Goal: Task Accomplishment & Management: Manage account settings

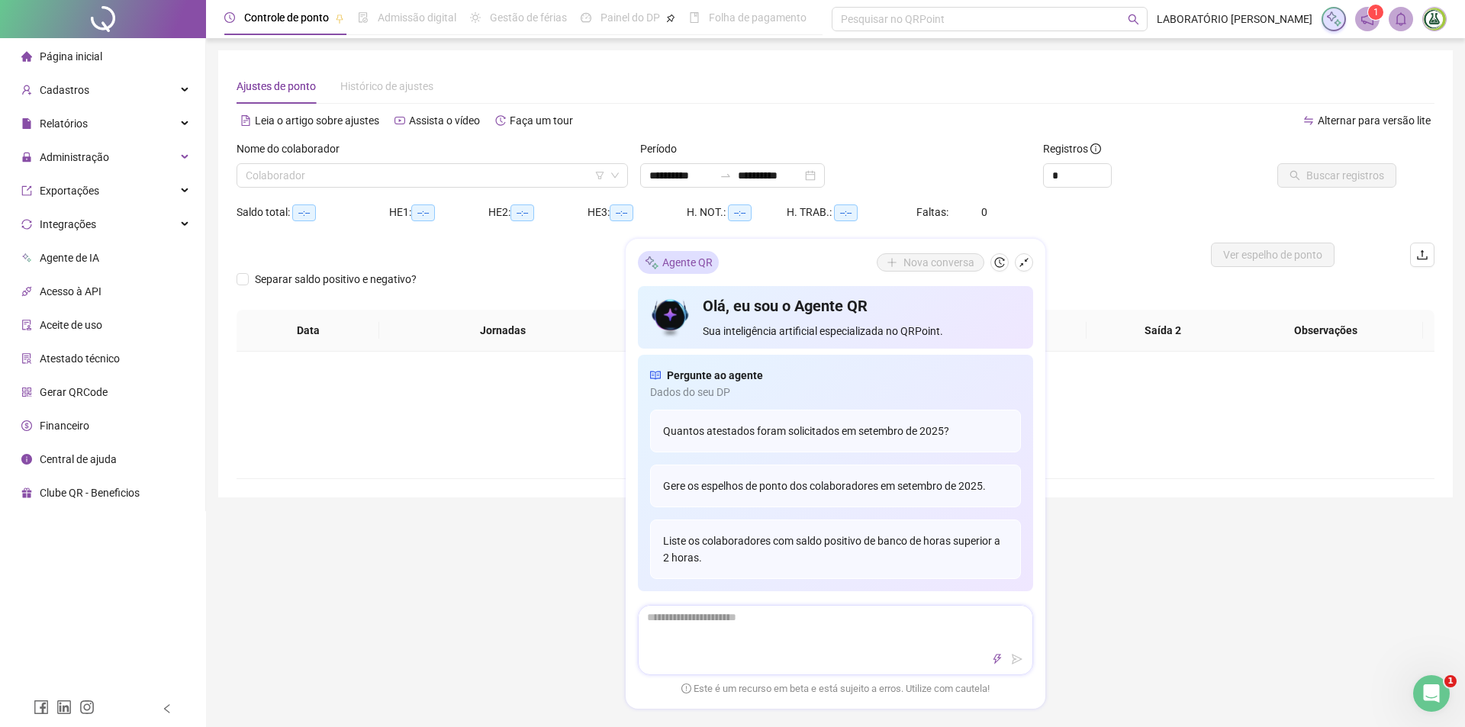
type input "**********"
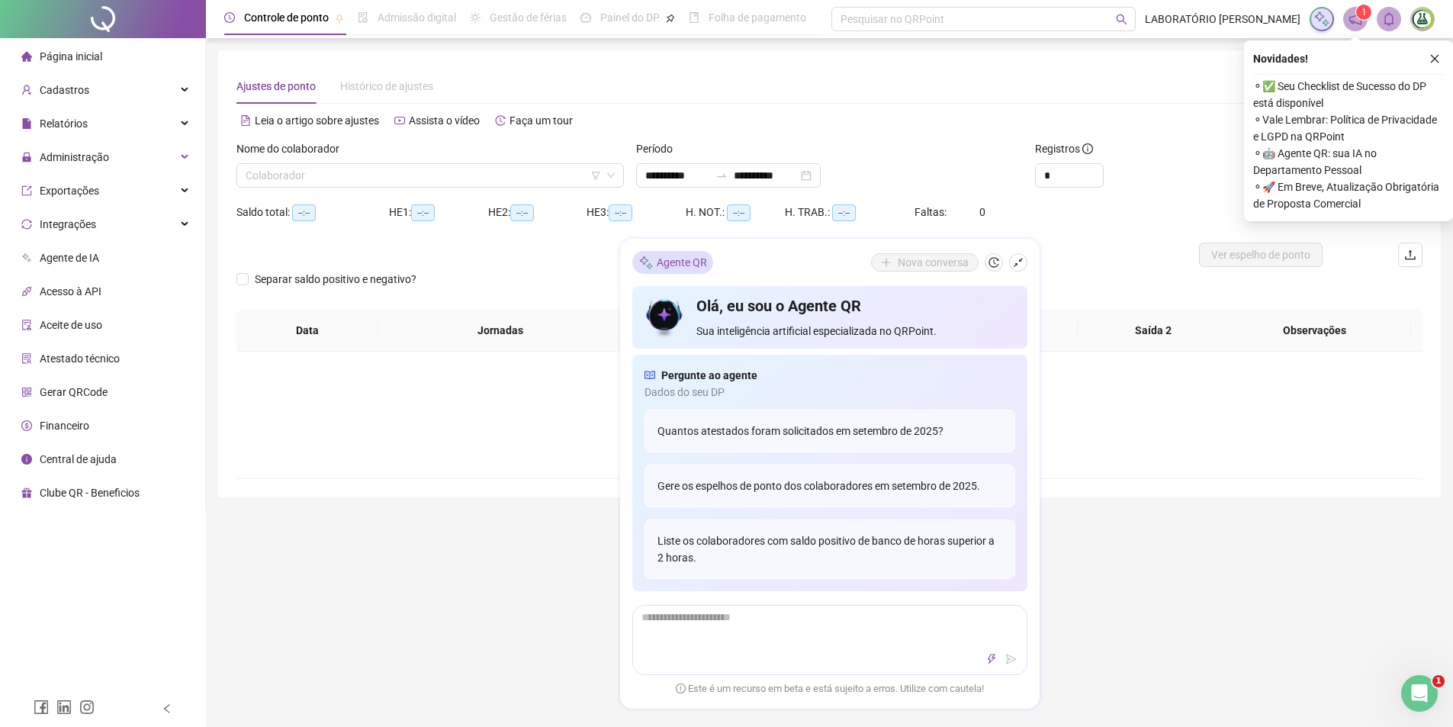
click at [1170, 560] on div "**********" at bounding box center [829, 516] width 1247 height 1033
click at [1044, 226] on div "Saldo total: --:-- HE 1: --:-- HE 2: --:-- HE 3: --:-- H. NOT.: --:-- H. TRAB.:…" at bounding box center [829, 221] width 1186 height 43
click at [132, 133] on div "Relatórios" at bounding box center [102, 123] width 199 height 31
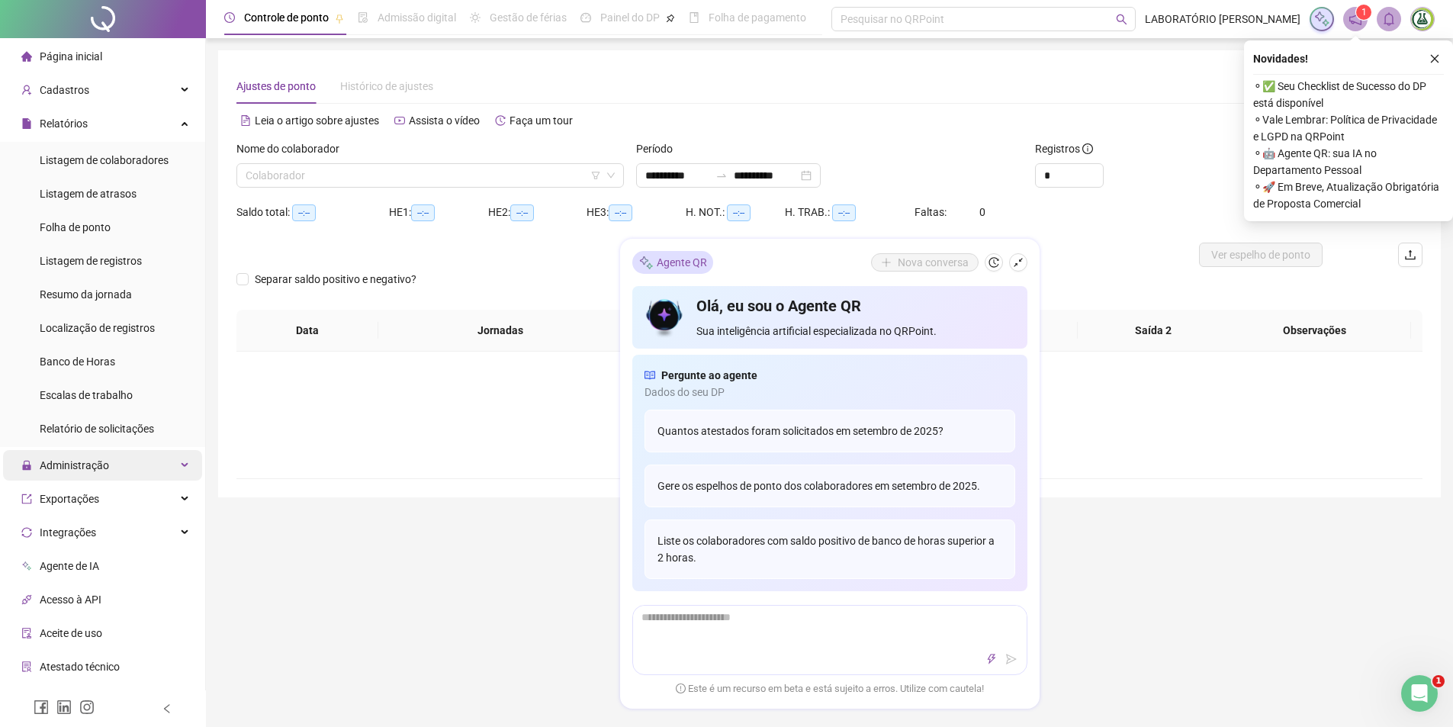
click at [116, 469] on div "Administração" at bounding box center [102, 465] width 199 height 31
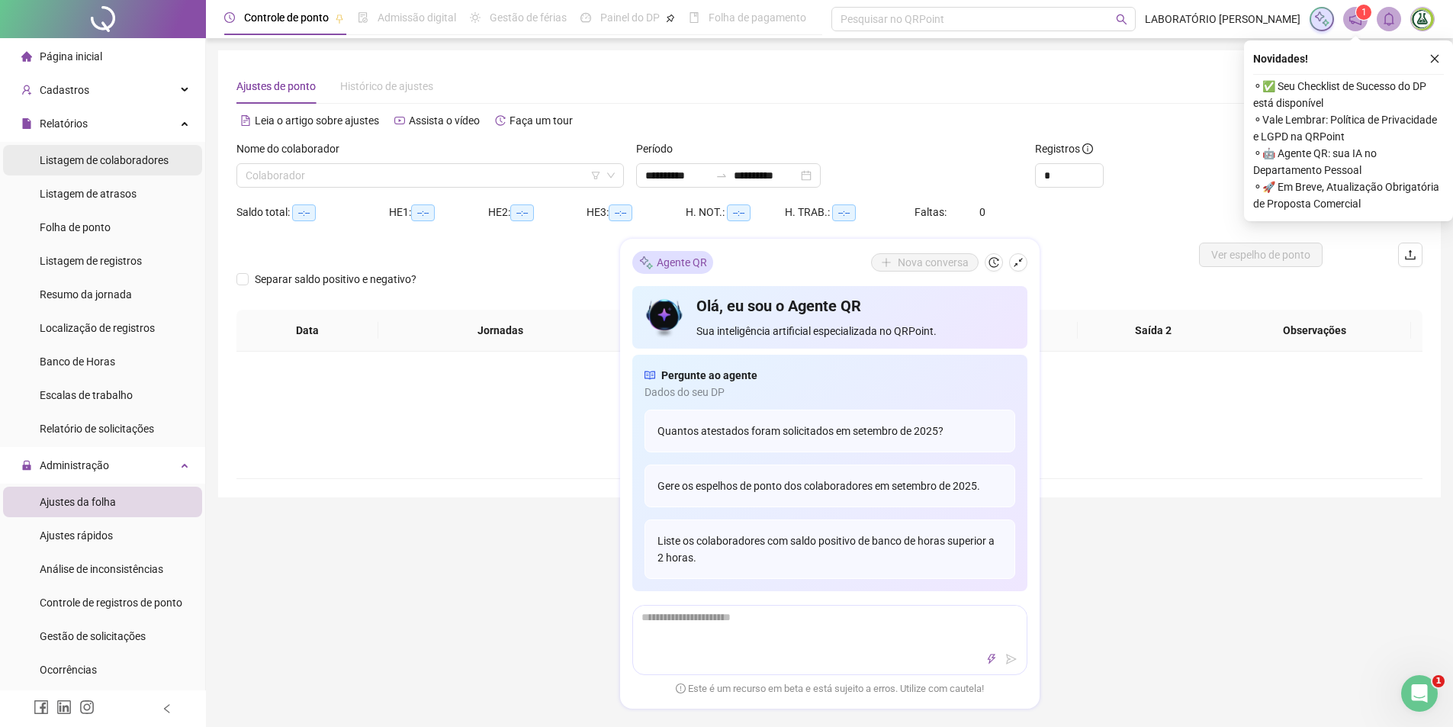
click at [134, 148] on div "Listagem de colaboradores" at bounding box center [104, 160] width 129 height 31
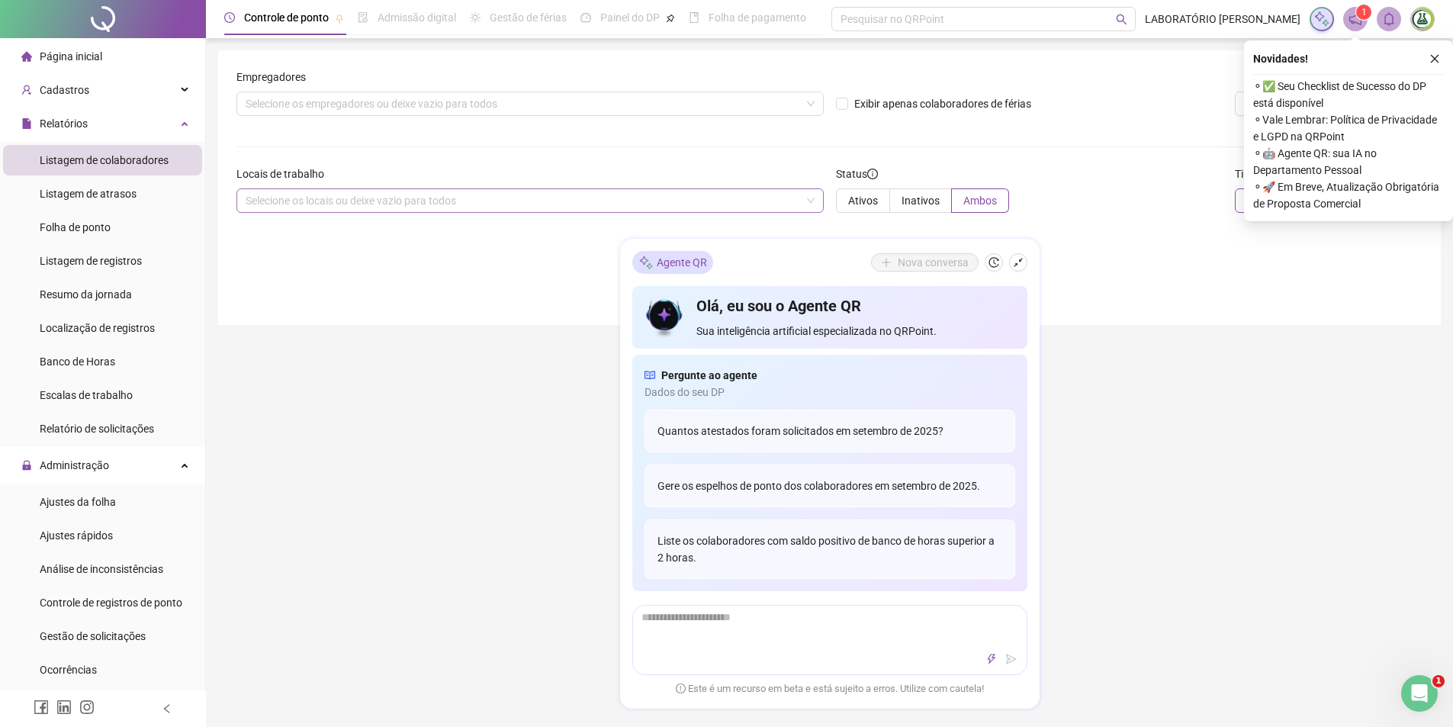
click at [404, 194] on div "Selecione os locais ou deixe vazio para todos" at bounding box center [529, 200] width 587 height 24
click at [1018, 262] on icon "shrink" at bounding box center [1018, 262] width 11 height 11
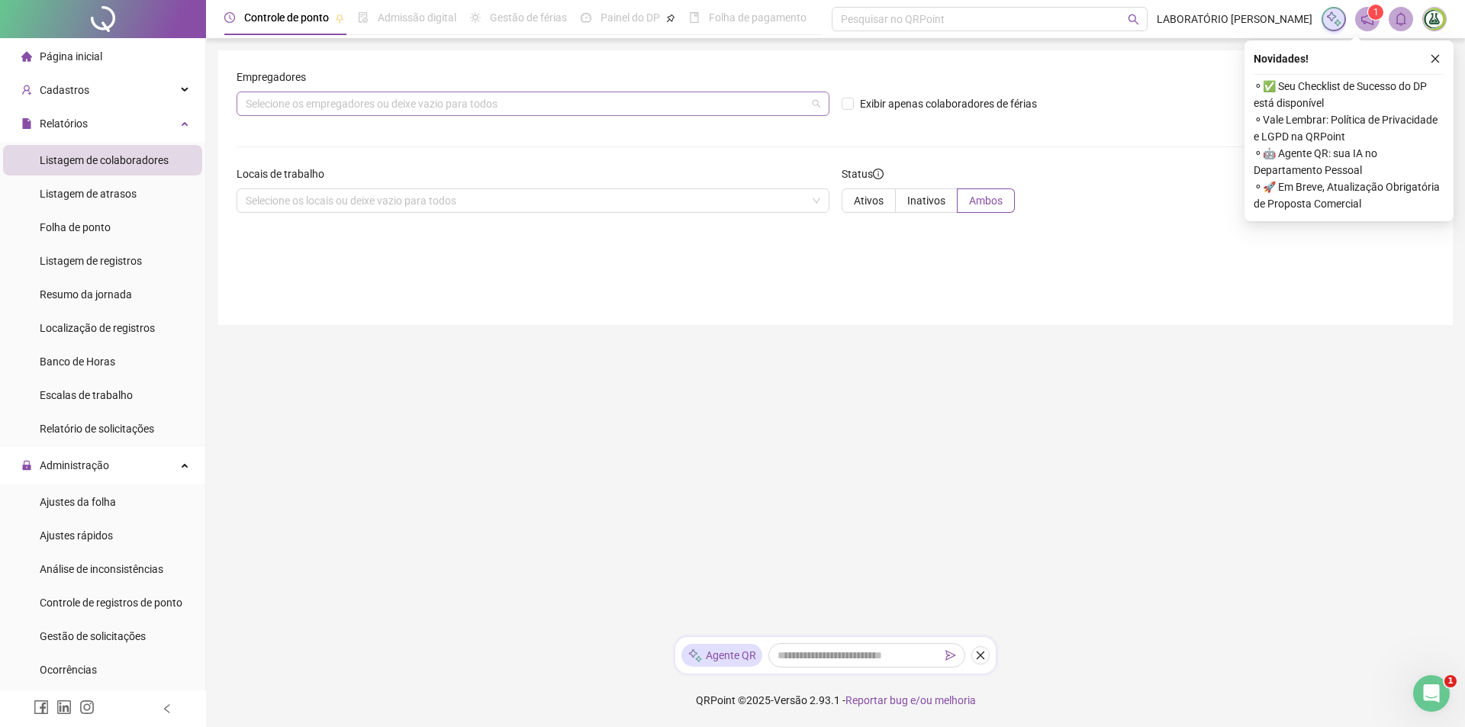
click at [453, 104] on div "Selecione os empregadores ou deixe vazio para todos" at bounding box center [532, 104] width 593 height 24
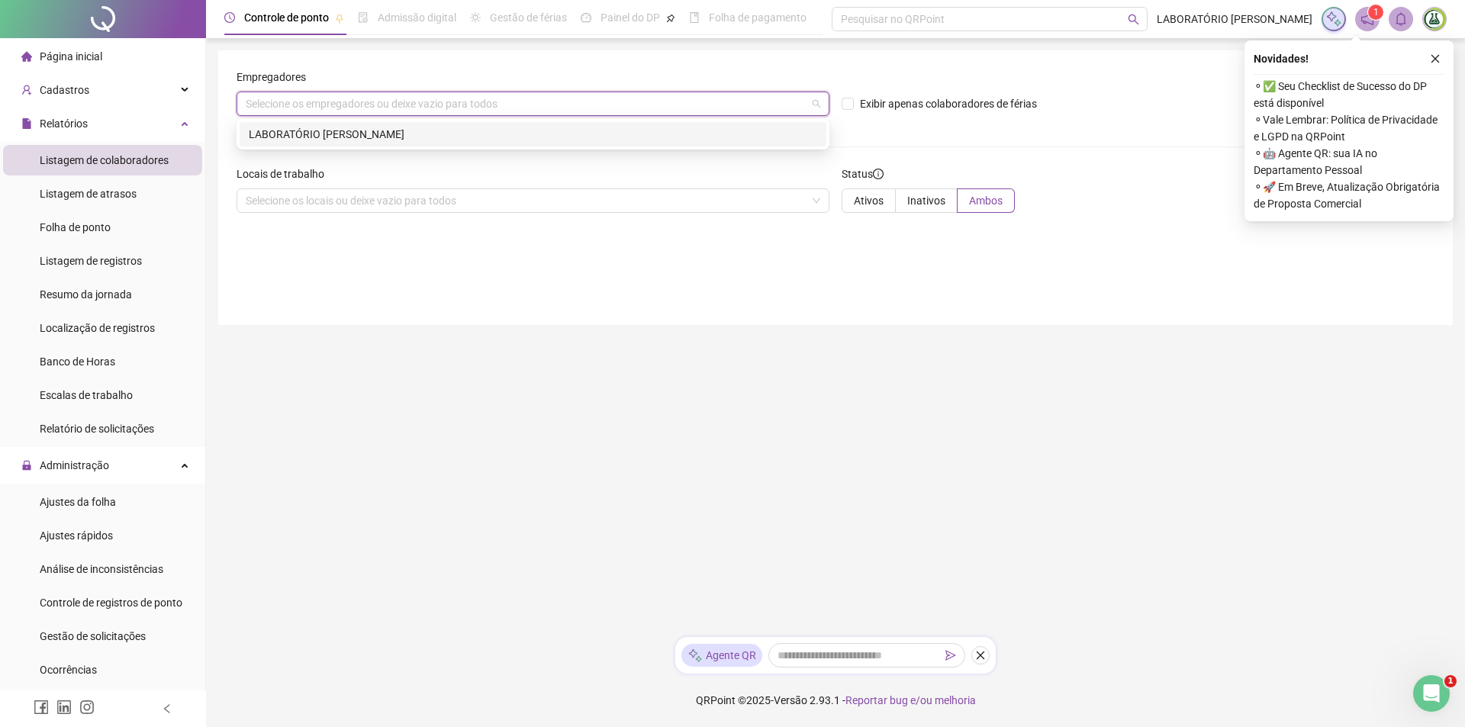
click at [423, 135] on div "LABORATÓRIO [PERSON_NAME]" at bounding box center [533, 134] width 568 height 17
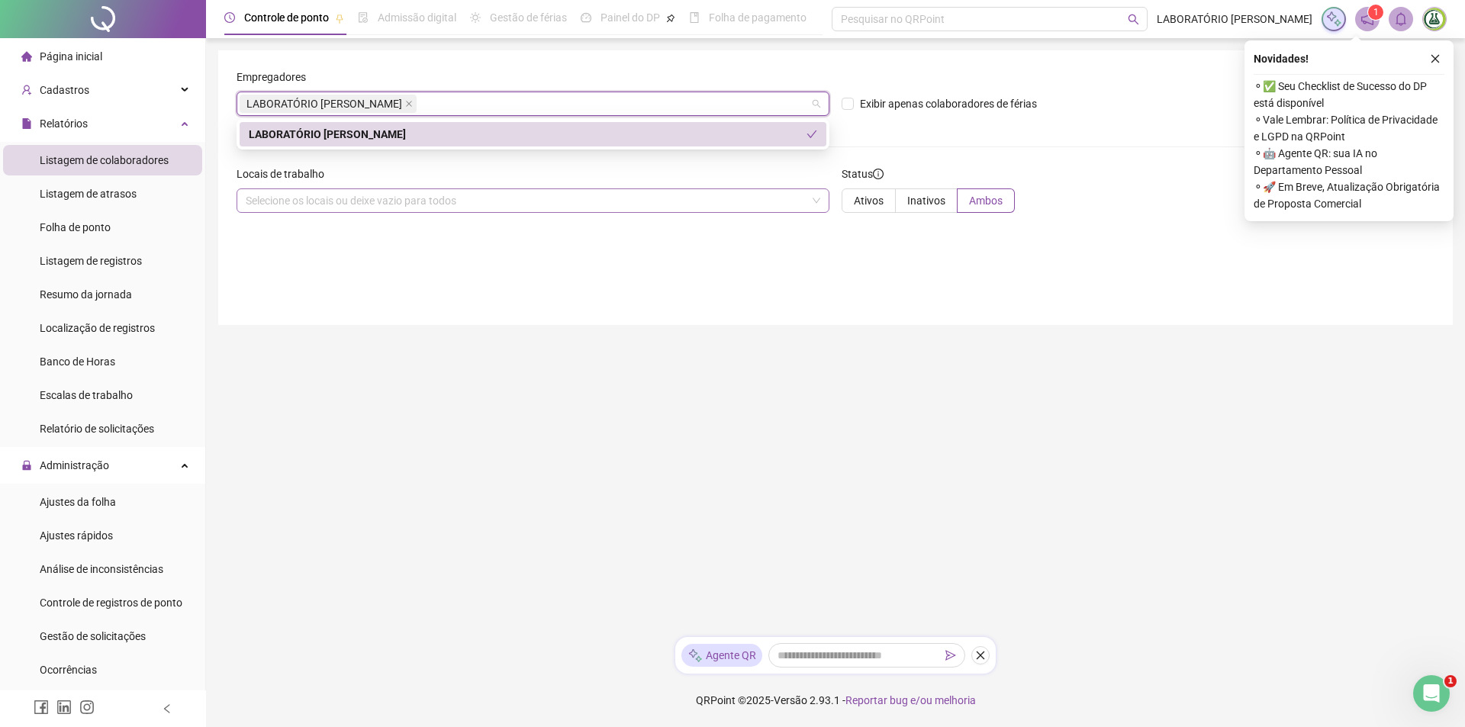
click at [391, 205] on div "Selecione os locais ou deixe vazio para todos" at bounding box center [532, 200] width 593 height 24
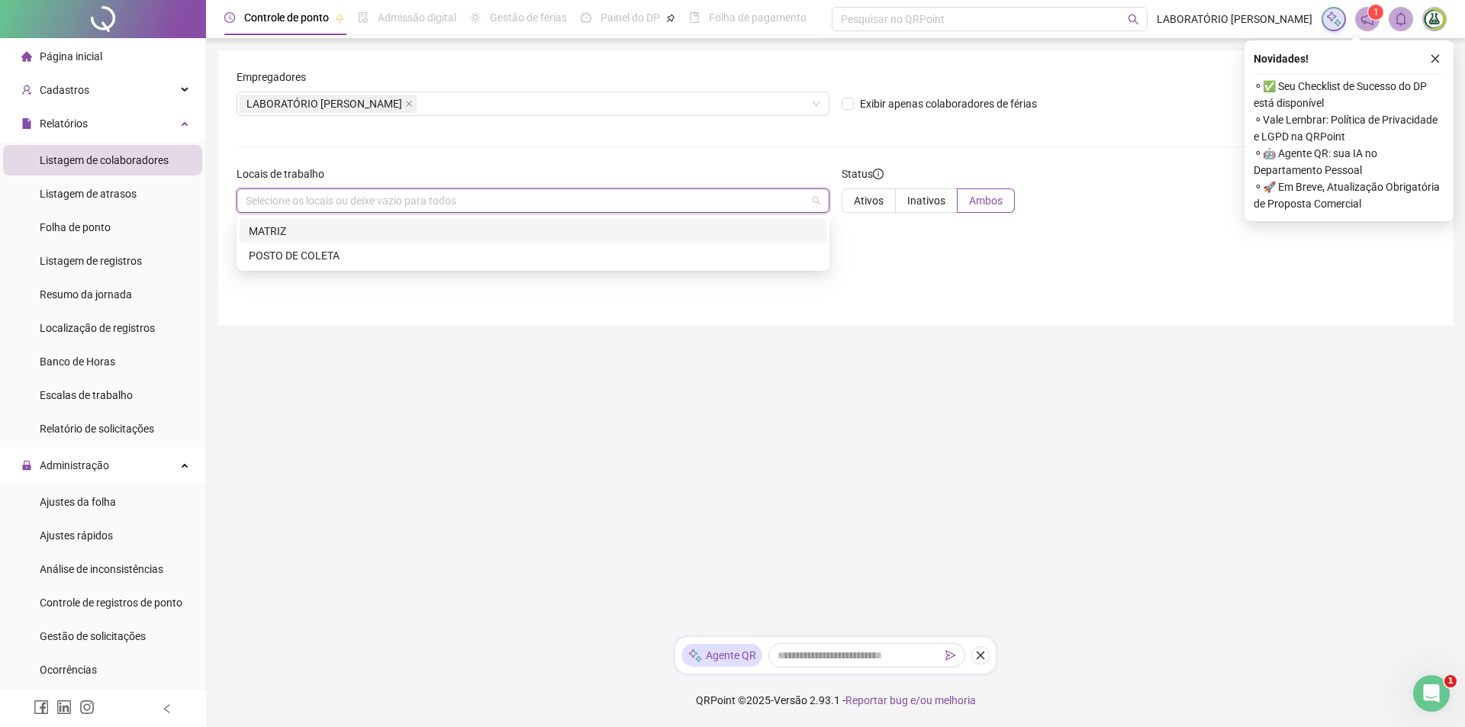
click at [363, 230] on div "MATRIZ" at bounding box center [533, 231] width 568 height 17
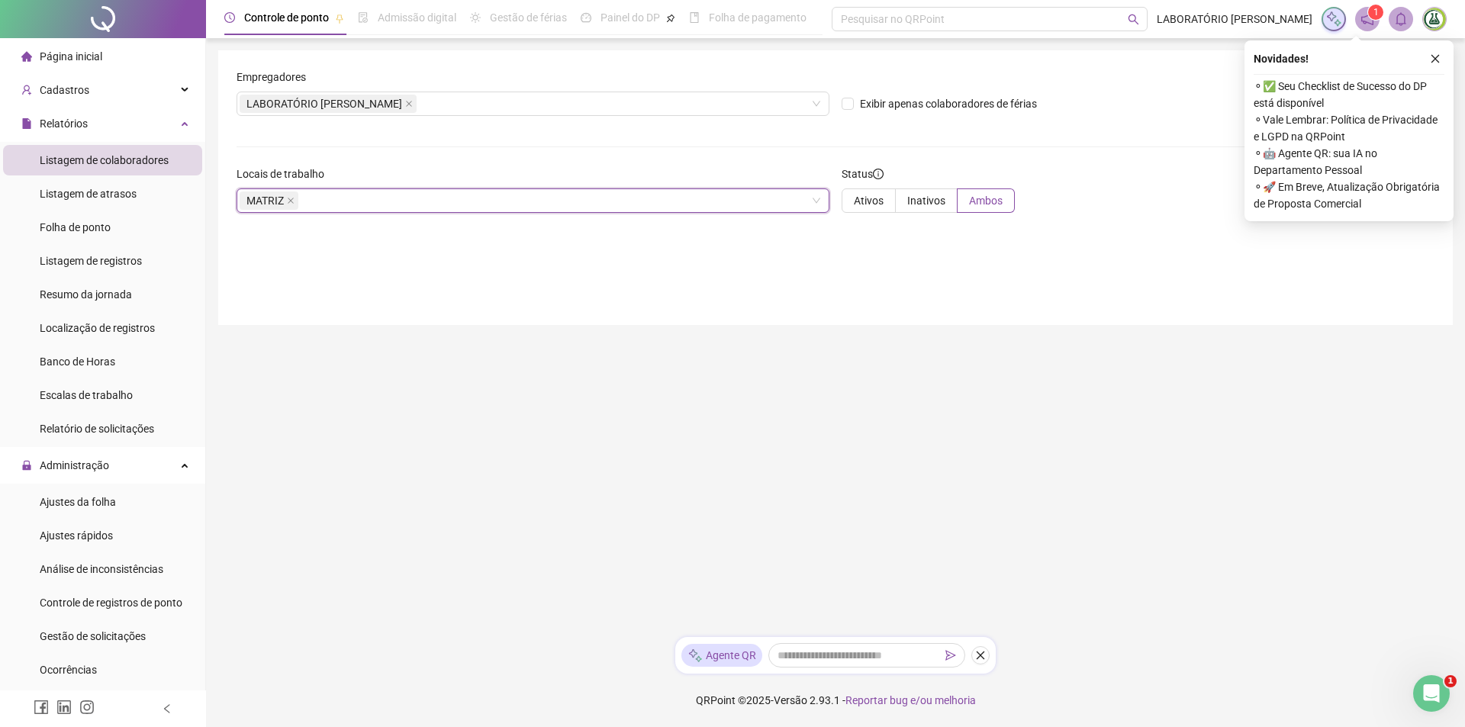
click at [925, 313] on div "Empregadores LABORATÓRIO [PERSON_NAME] Exibir apenas colaboradores de férias Ge…" at bounding box center [835, 187] width 1234 height 275
click at [99, 230] on span "Folha de ponto" at bounding box center [75, 227] width 71 height 12
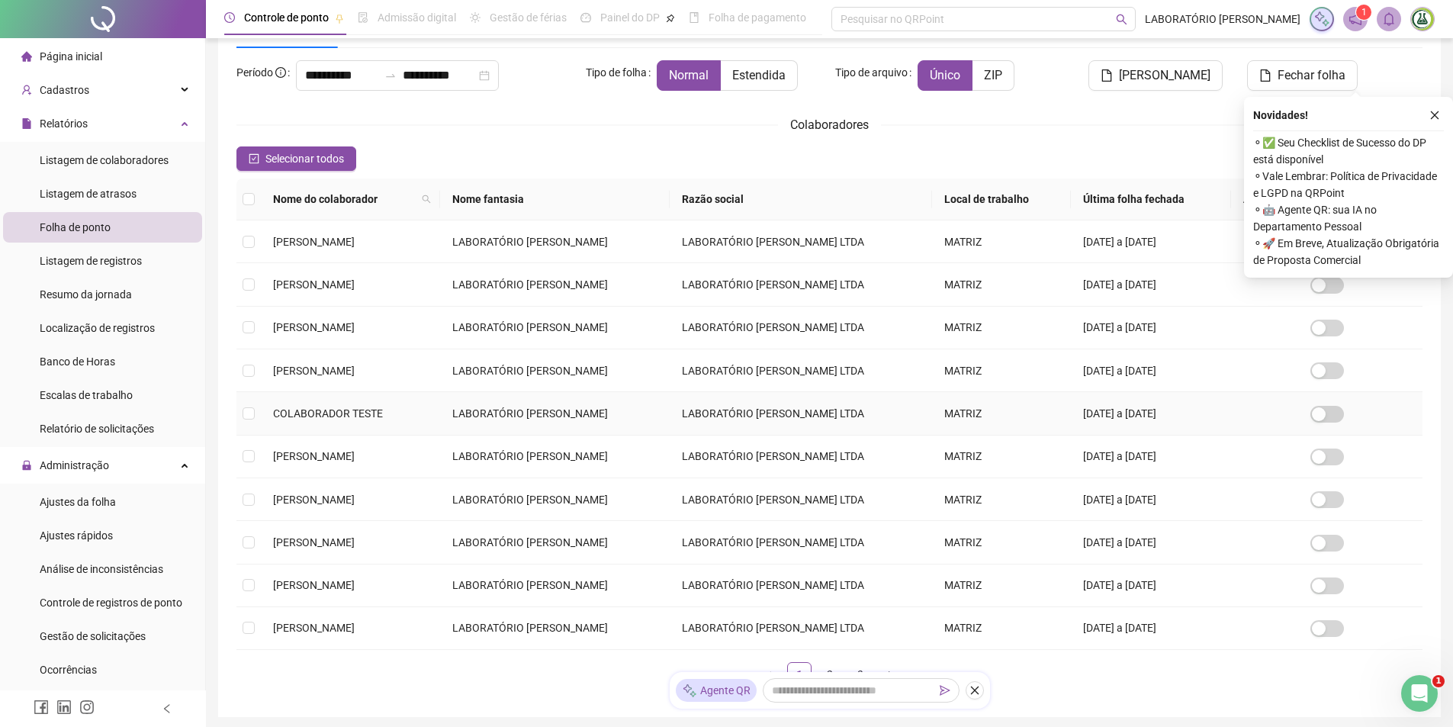
scroll to position [153, 0]
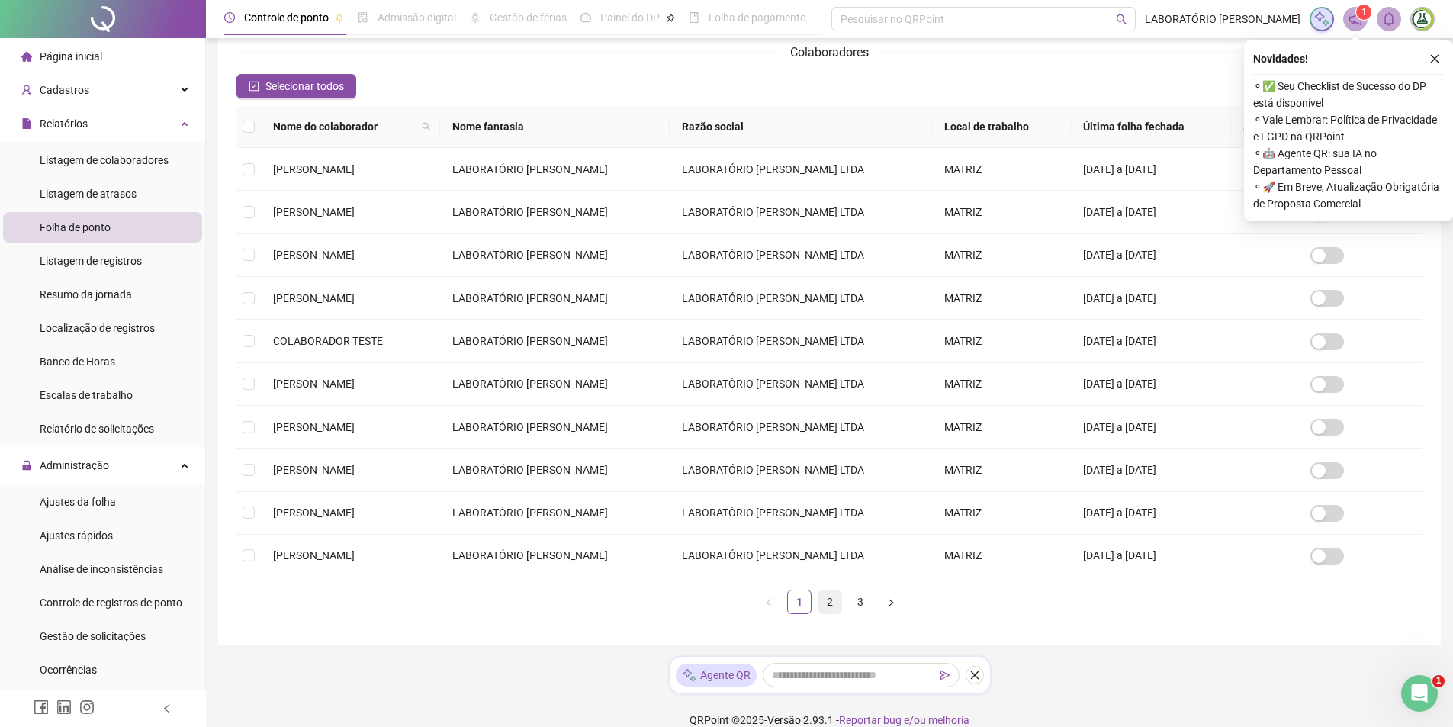
click at [830, 611] on div "Nome do colaborador Nome fantasia Razão social Local de trabalho Última folha f…" at bounding box center [829, 360] width 1186 height 508
click at [828, 610] on link "2" at bounding box center [830, 601] width 23 height 23
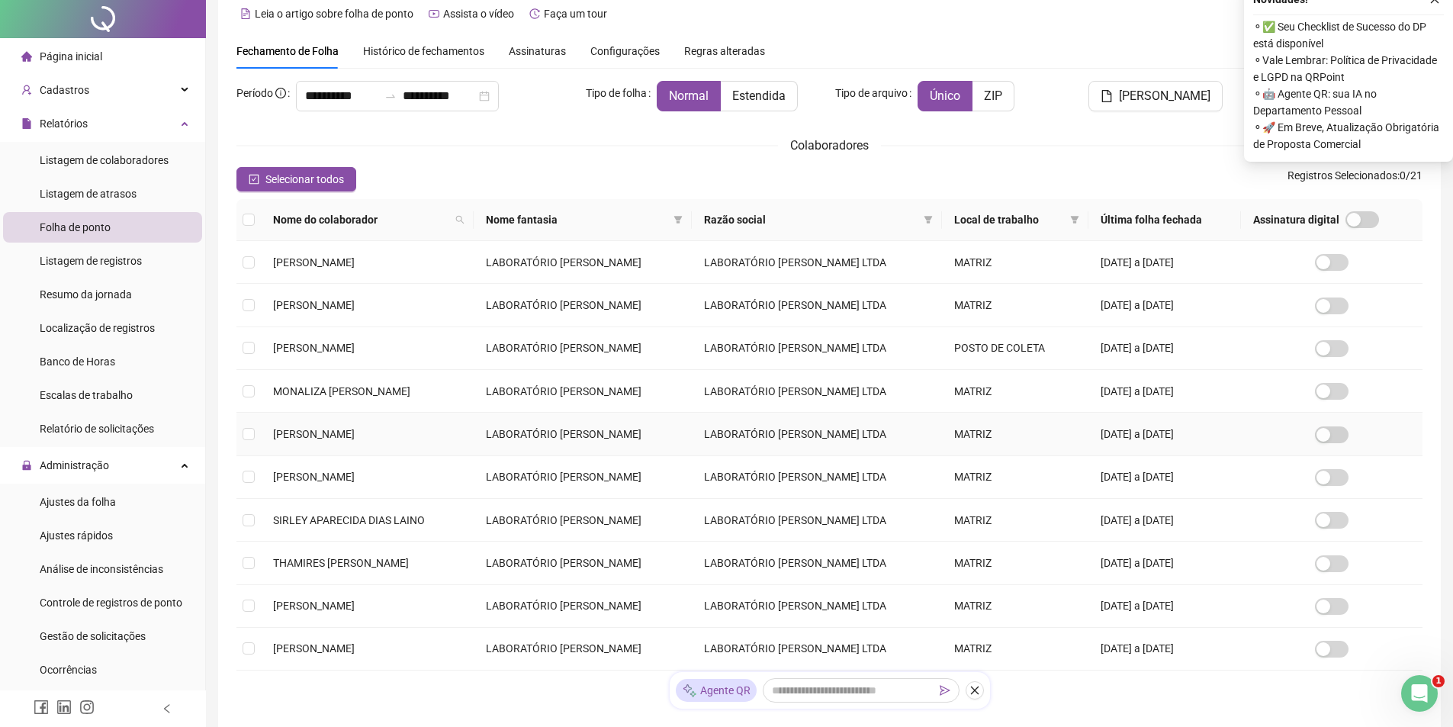
scroll to position [76, 0]
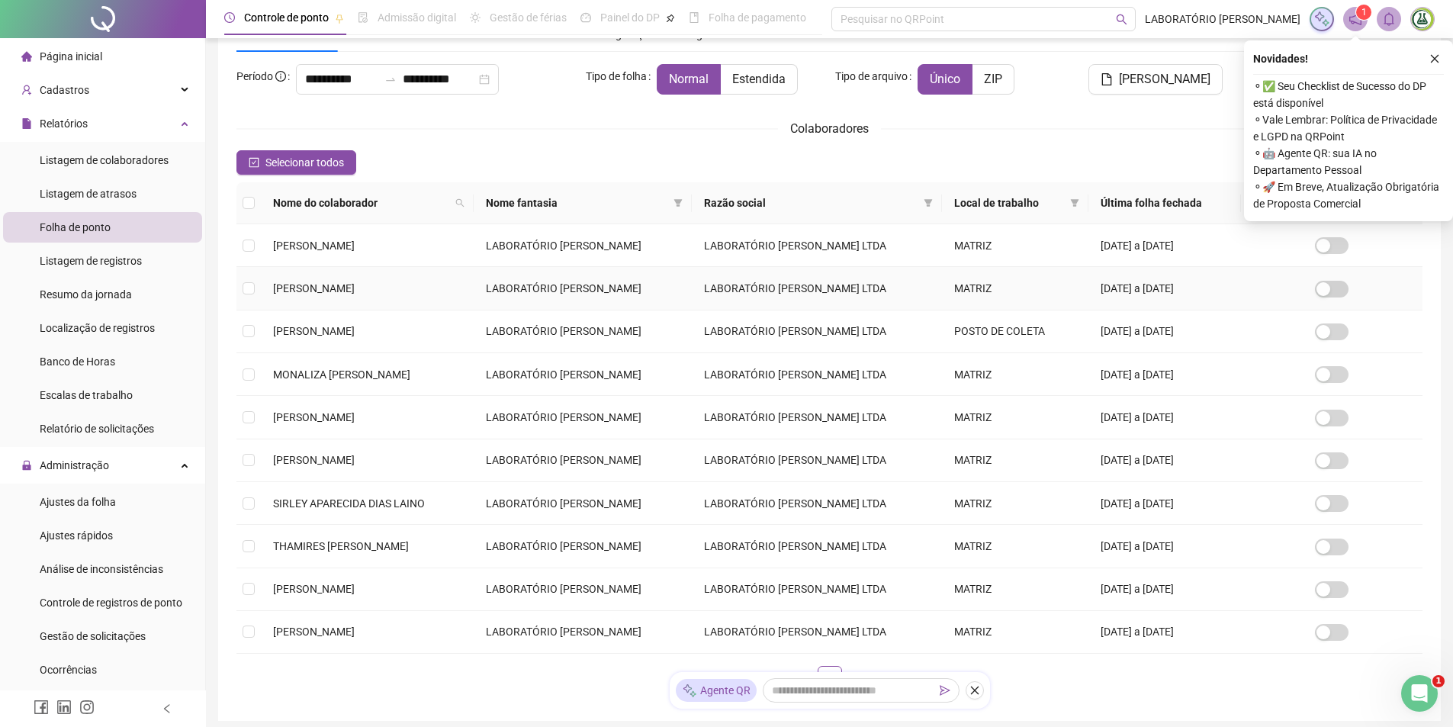
click at [753, 278] on td "LABORATÓRIO [PERSON_NAME] LTDA" at bounding box center [817, 288] width 250 height 43
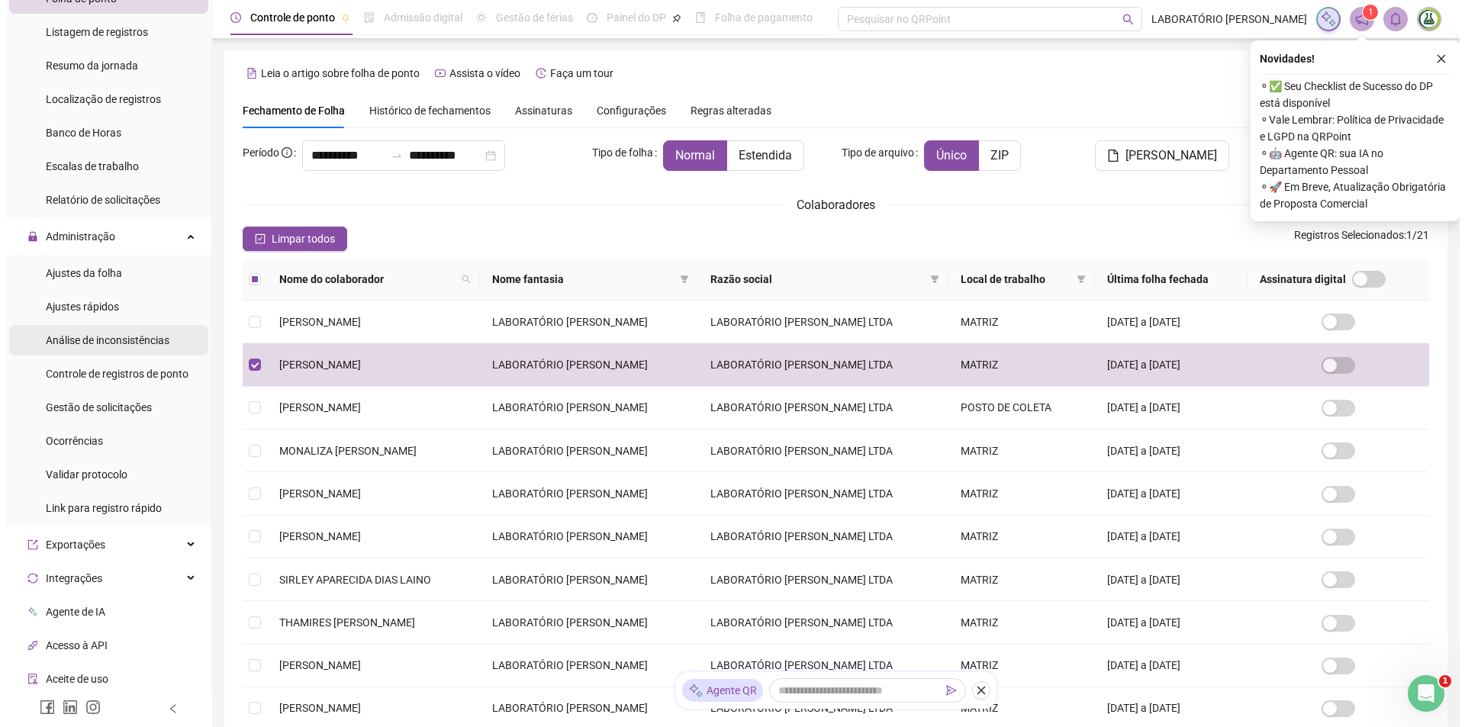
scroll to position [153, 0]
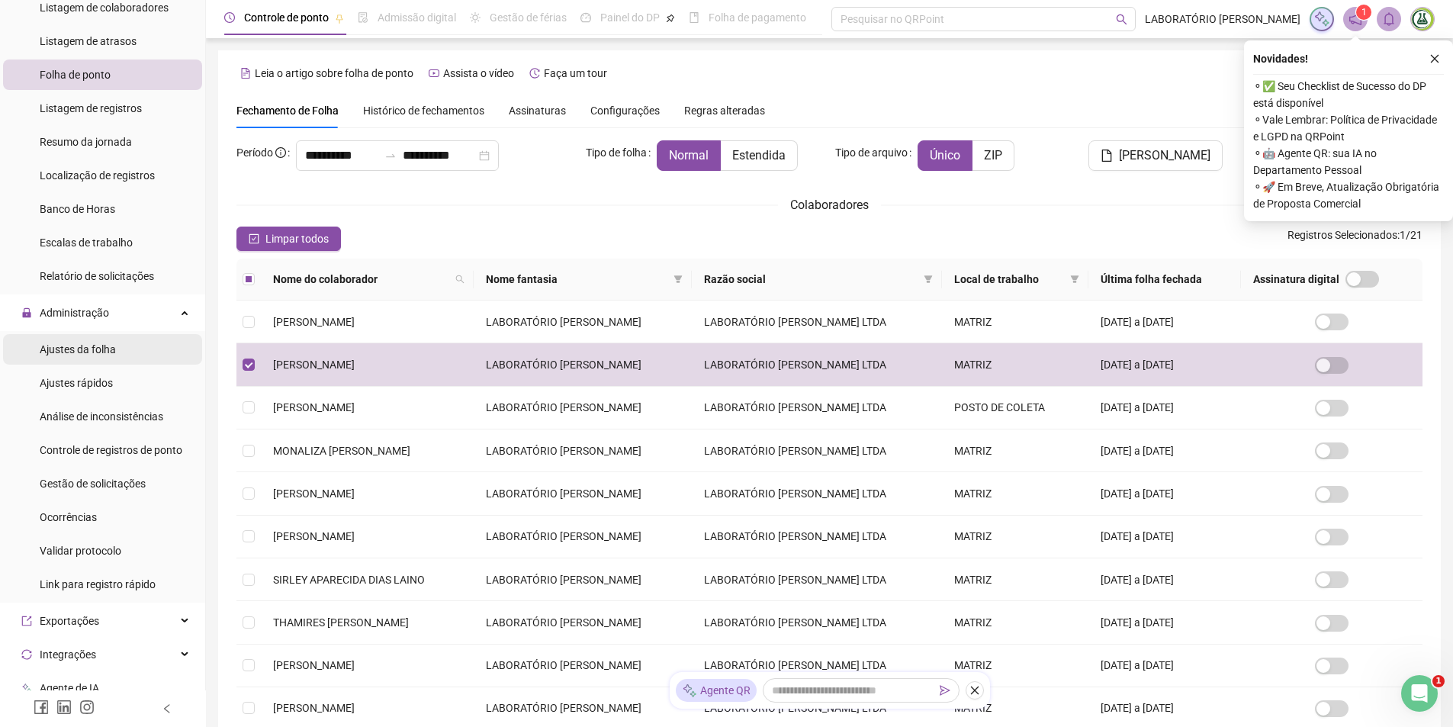
click at [121, 354] on li "Ajustes da folha" at bounding box center [102, 349] width 199 height 31
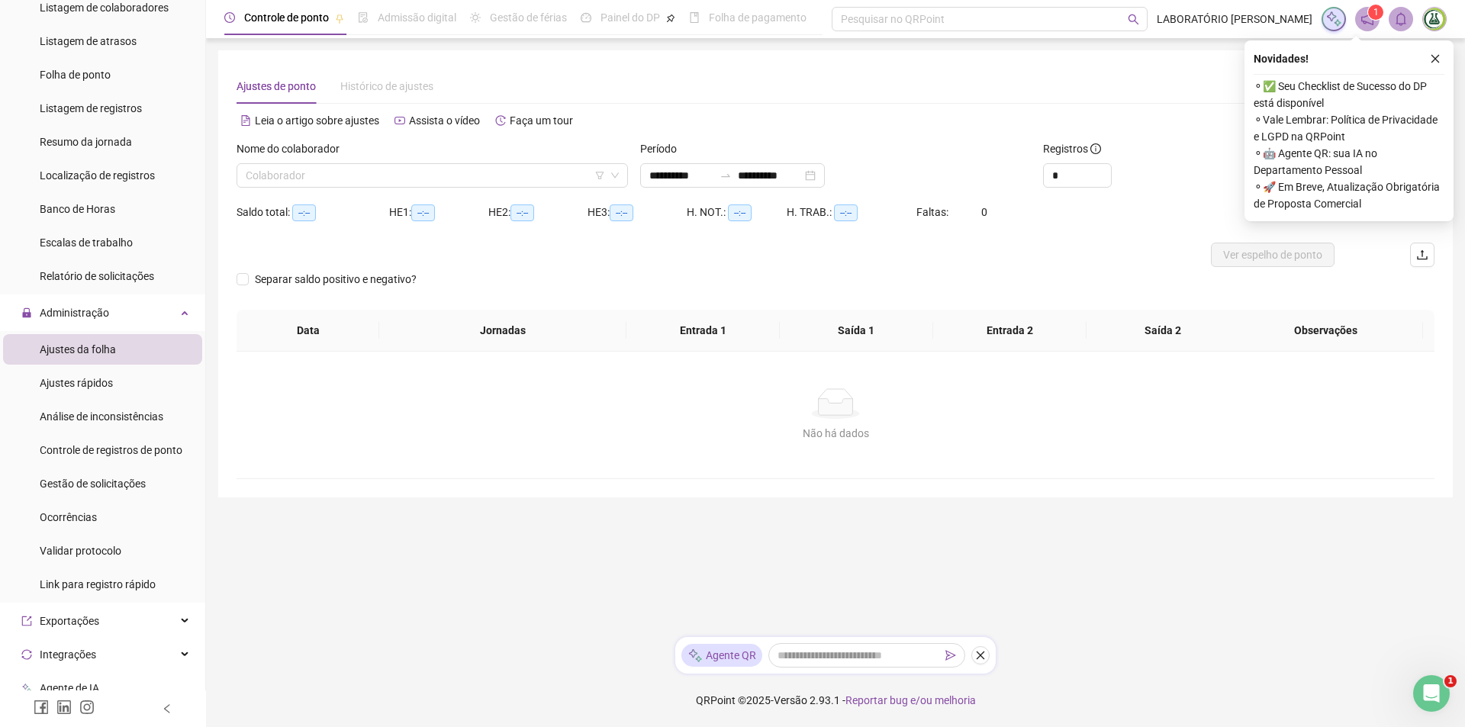
type input "**********"
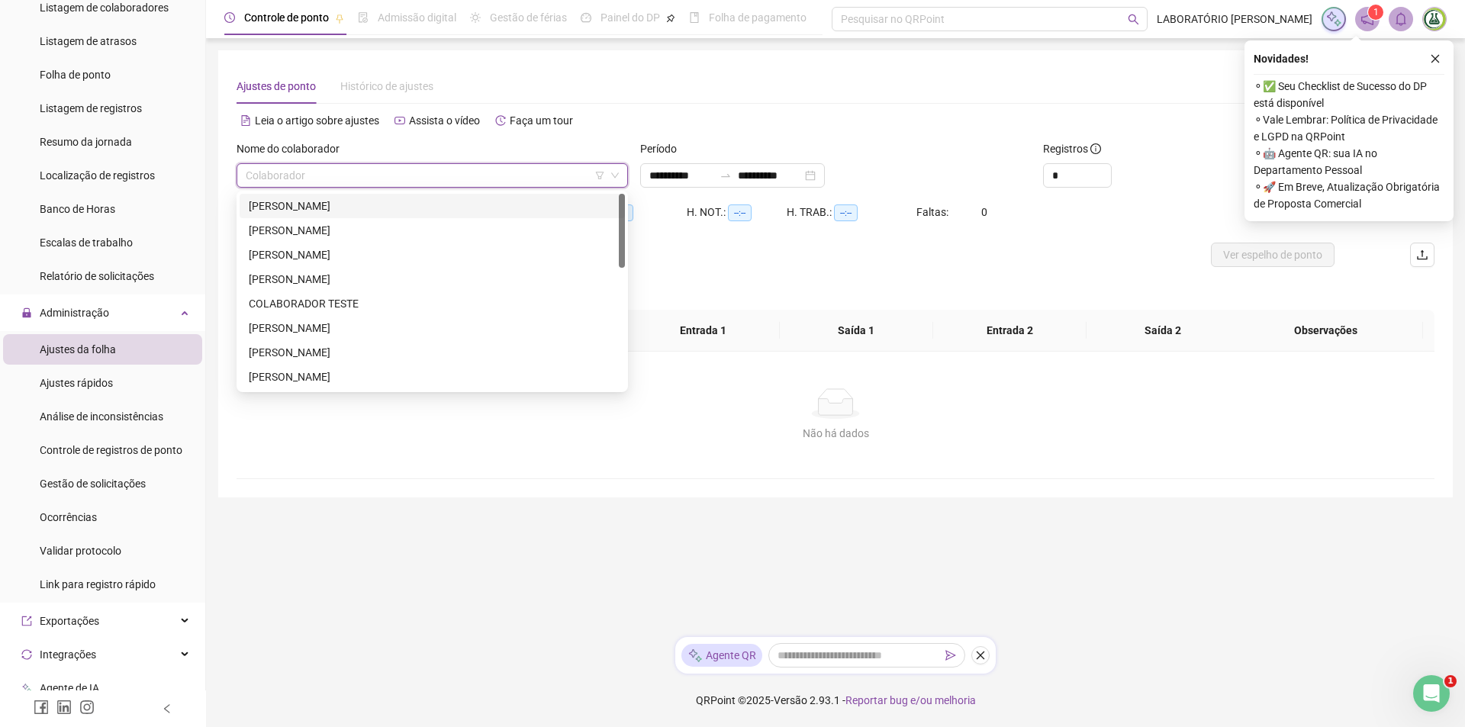
click at [398, 176] on input "search" at bounding box center [425, 175] width 359 height 23
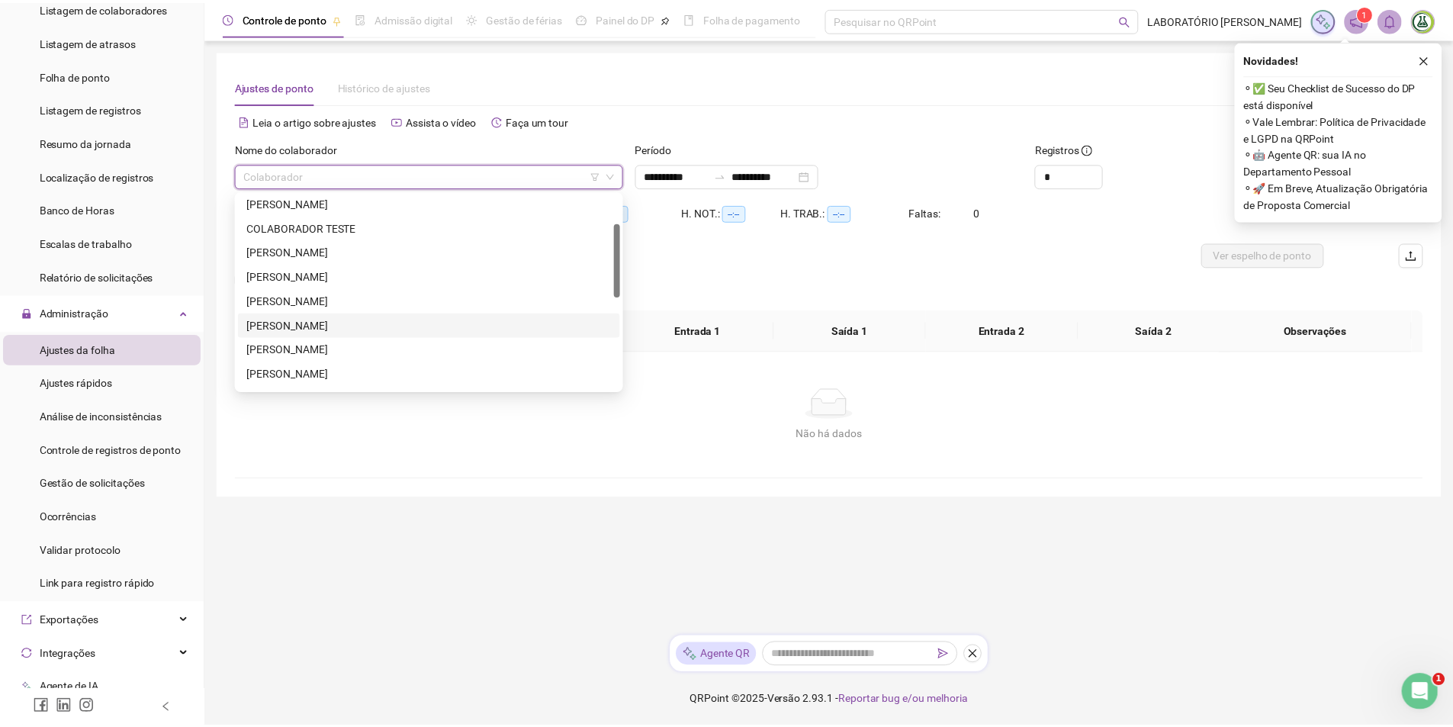
scroll to position [153, 0]
click at [299, 326] on div "[PERSON_NAME]" at bounding box center [432, 322] width 367 height 17
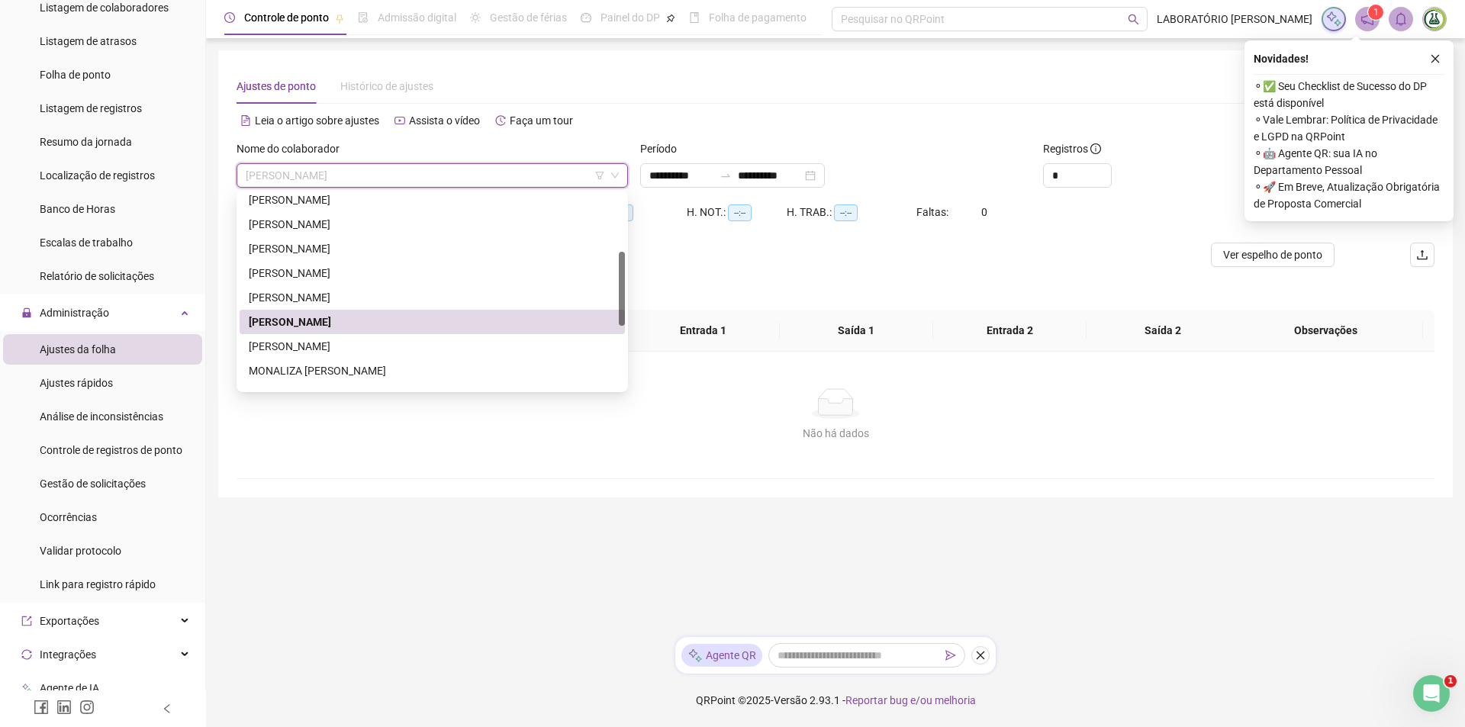
click at [528, 315] on div "[PERSON_NAME]" at bounding box center [432, 322] width 367 height 17
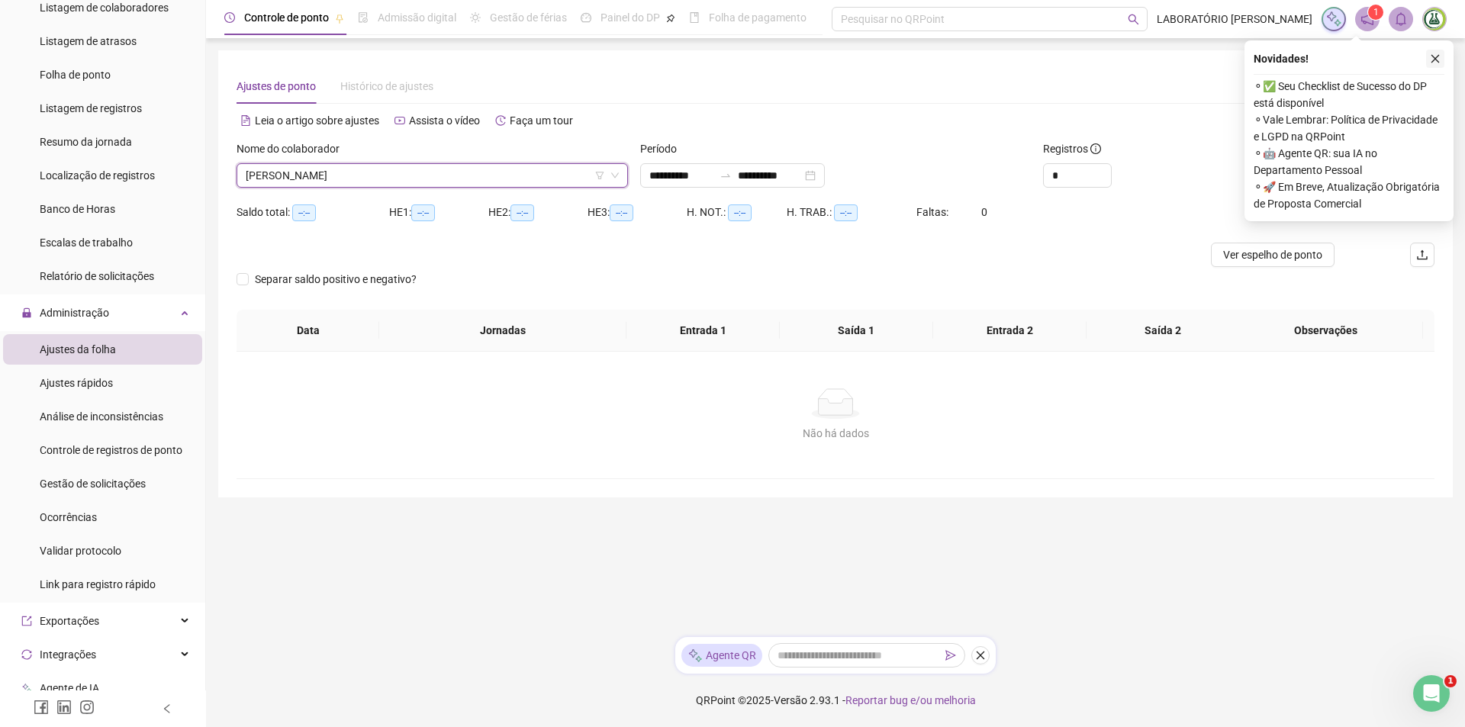
click at [1435, 60] on icon "close" at bounding box center [1435, 58] width 11 height 11
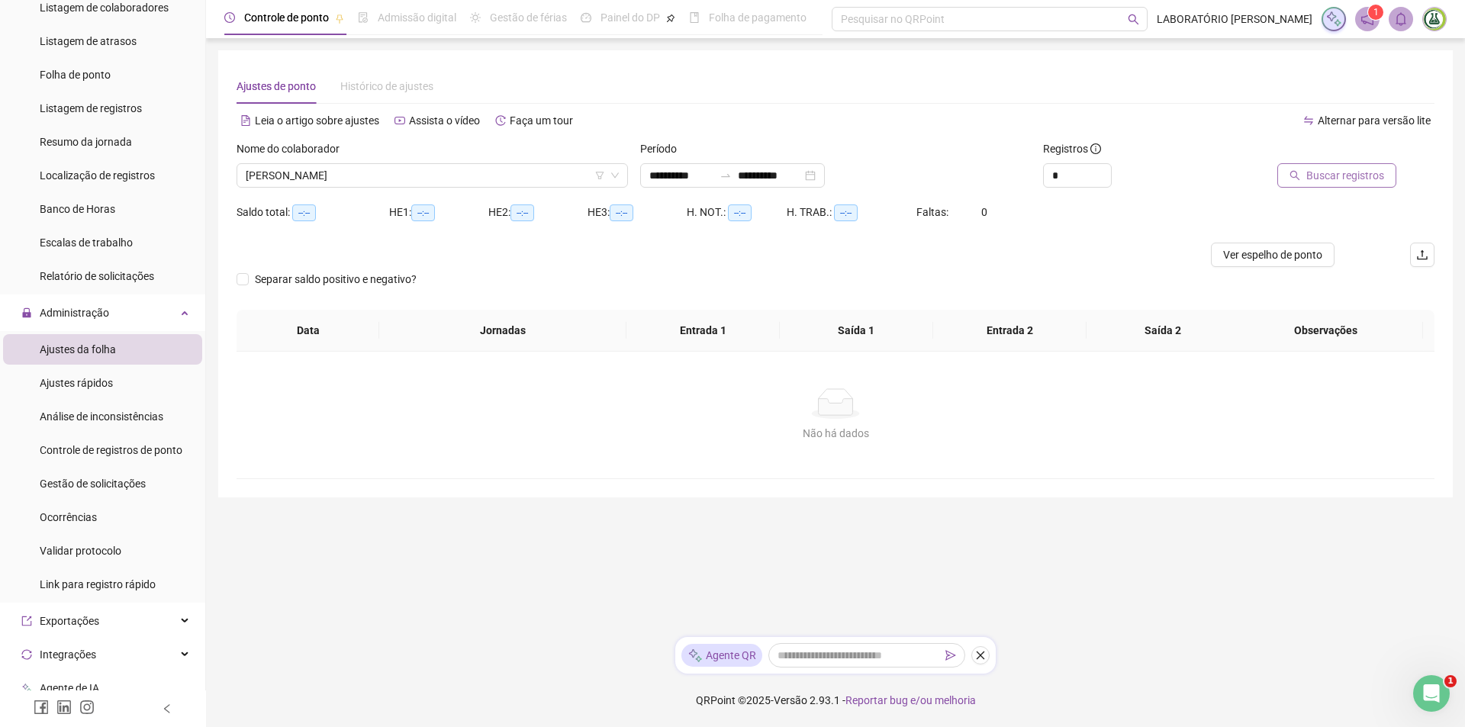
click at [1363, 182] on span "Buscar registros" at bounding box center [1345, 175] width 78 height 17
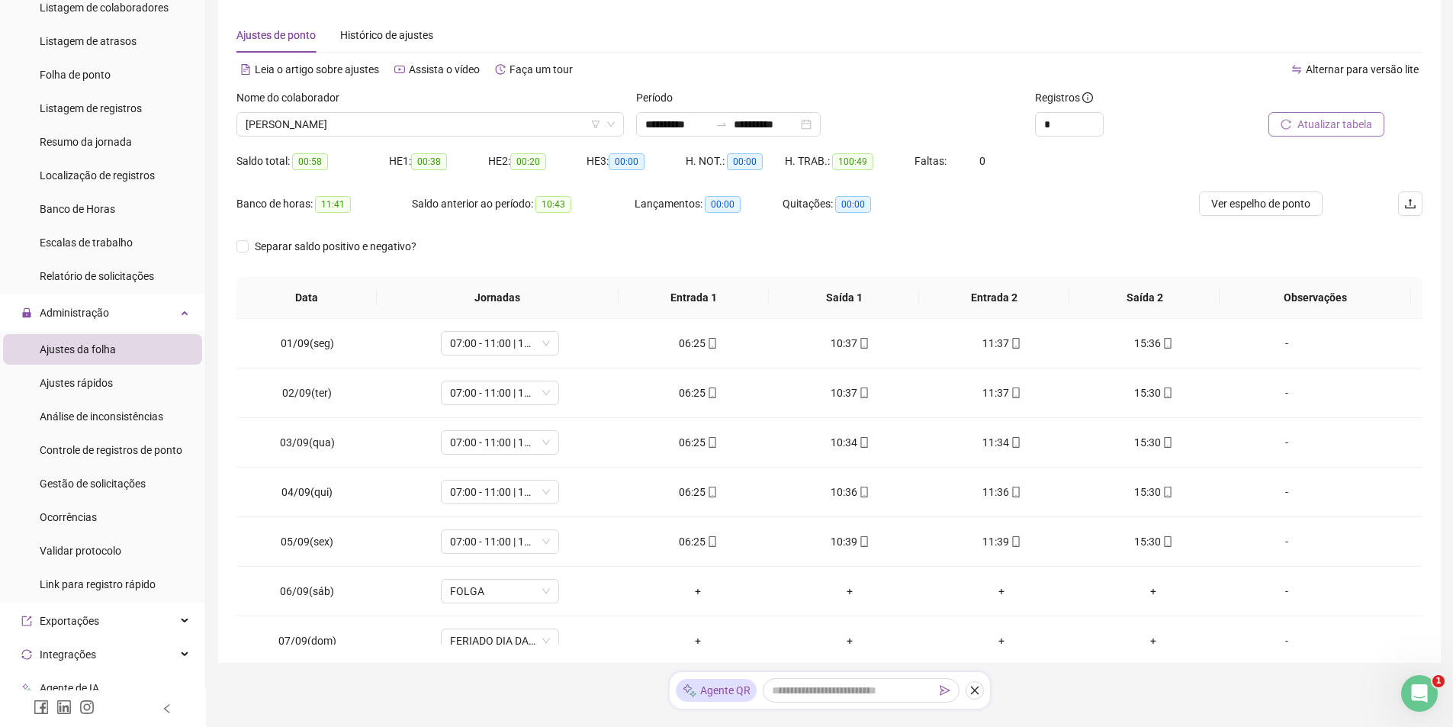
scroll to position [76, 0]
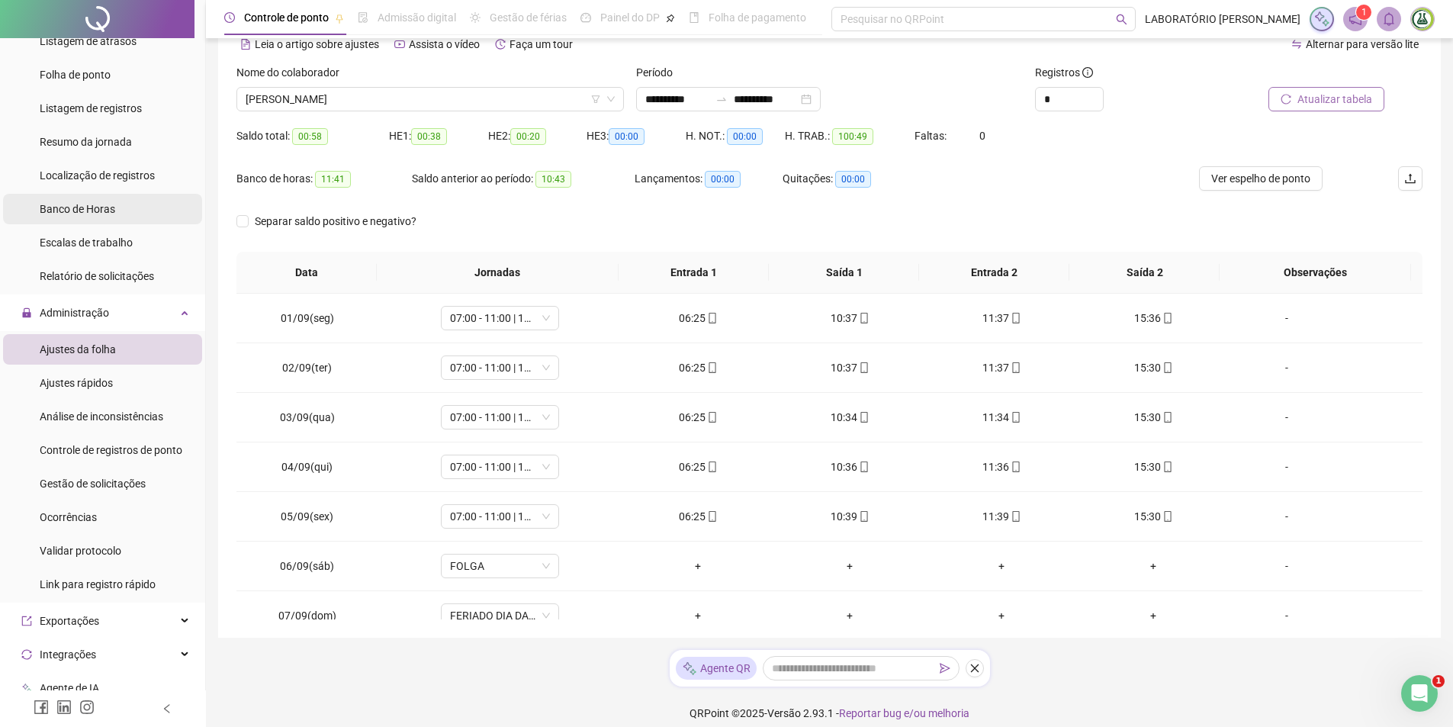
click at [107, 214] on span "Banco de Horas" at bounding box center [78, 209] width 76 height 12
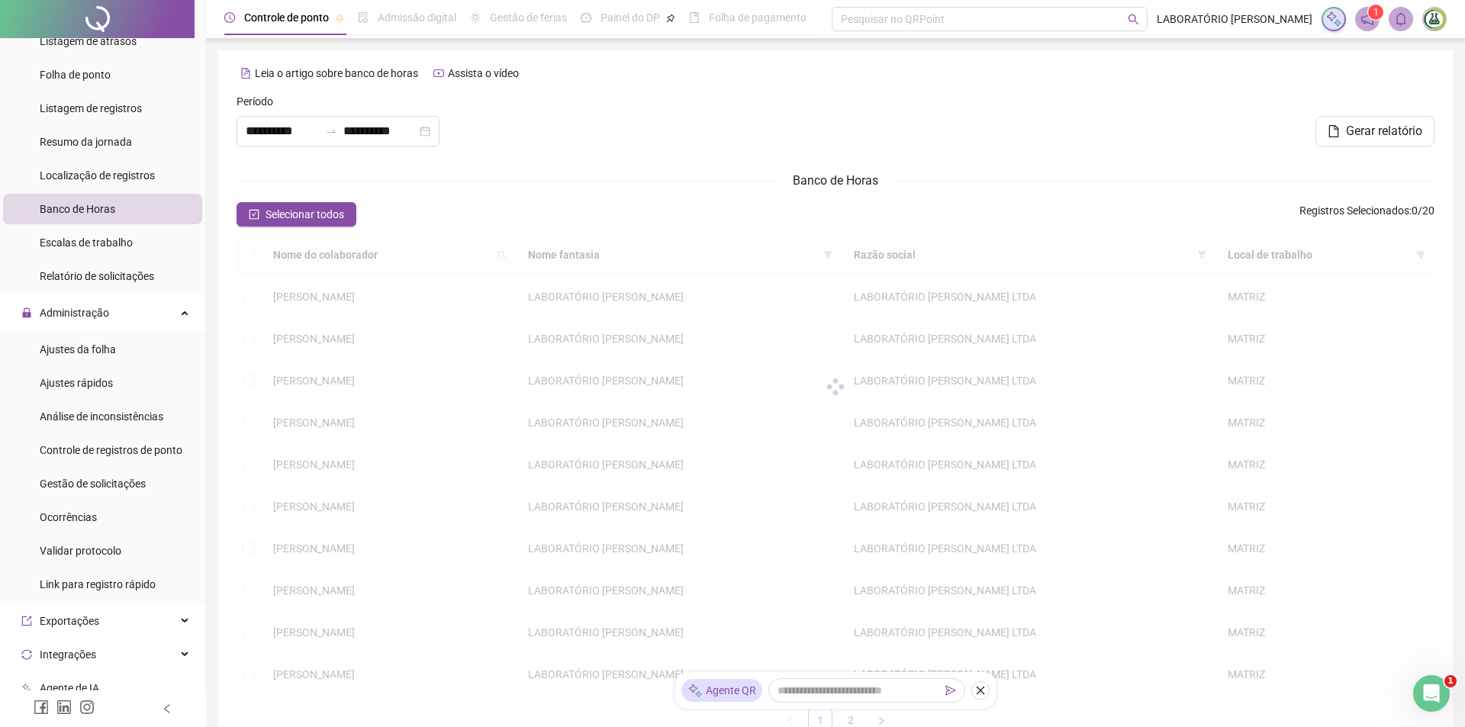
type input "**********"
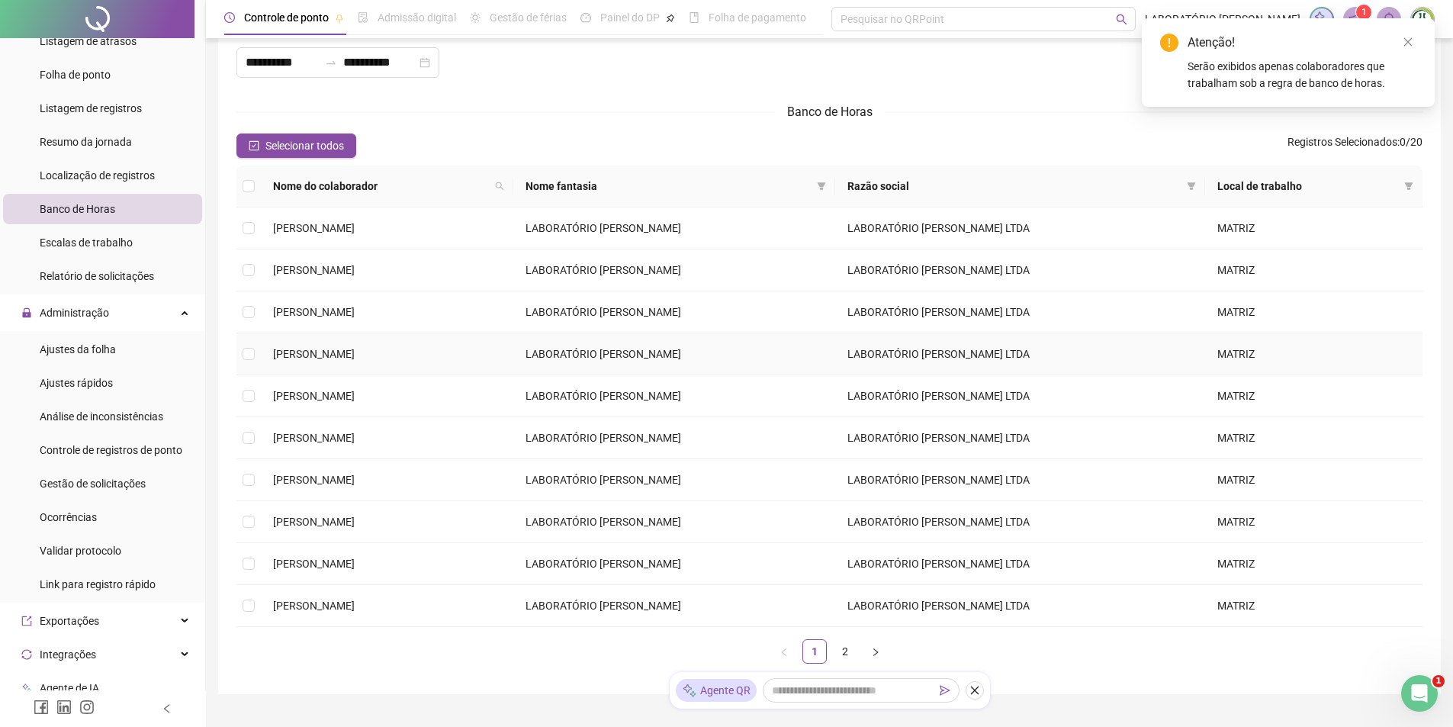
scroll to position [138, 0]
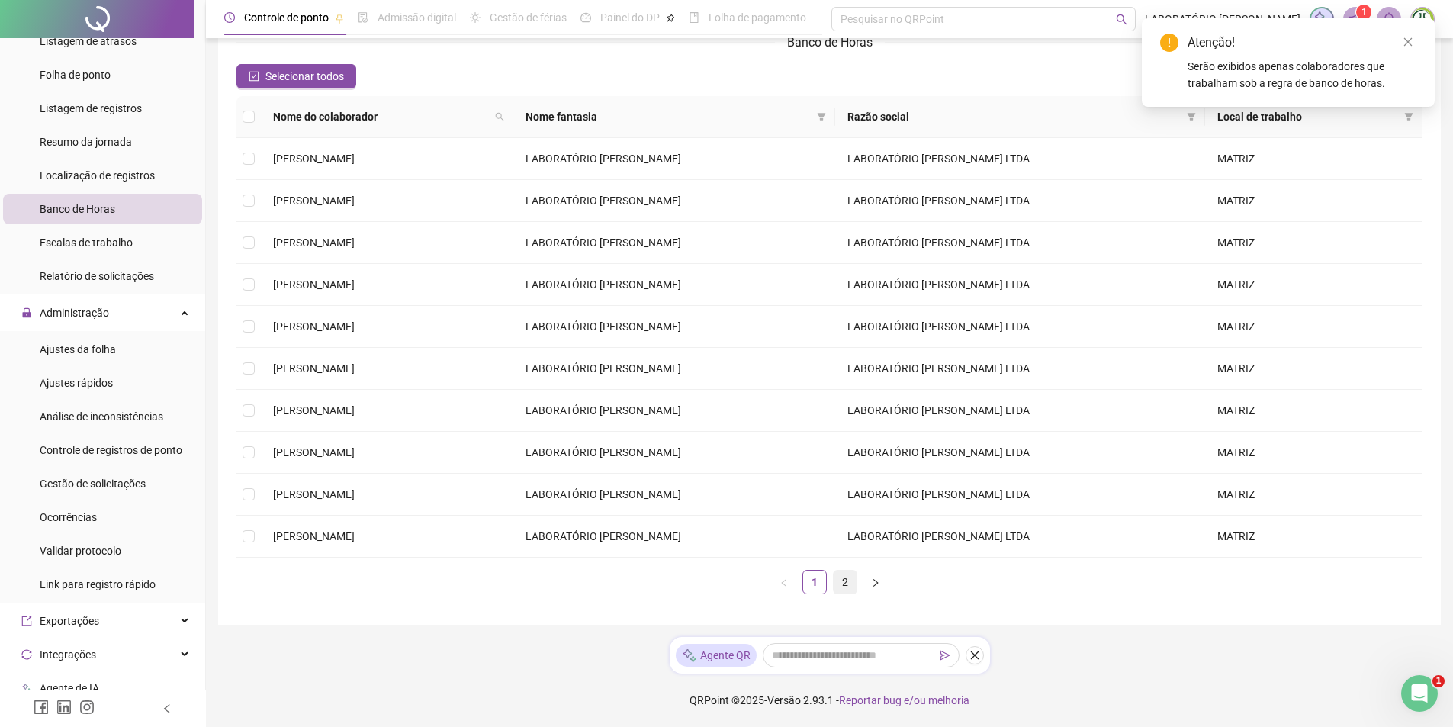
click at [845, 574] on link "2" at bounding box center [845, 582] width 23 height 23
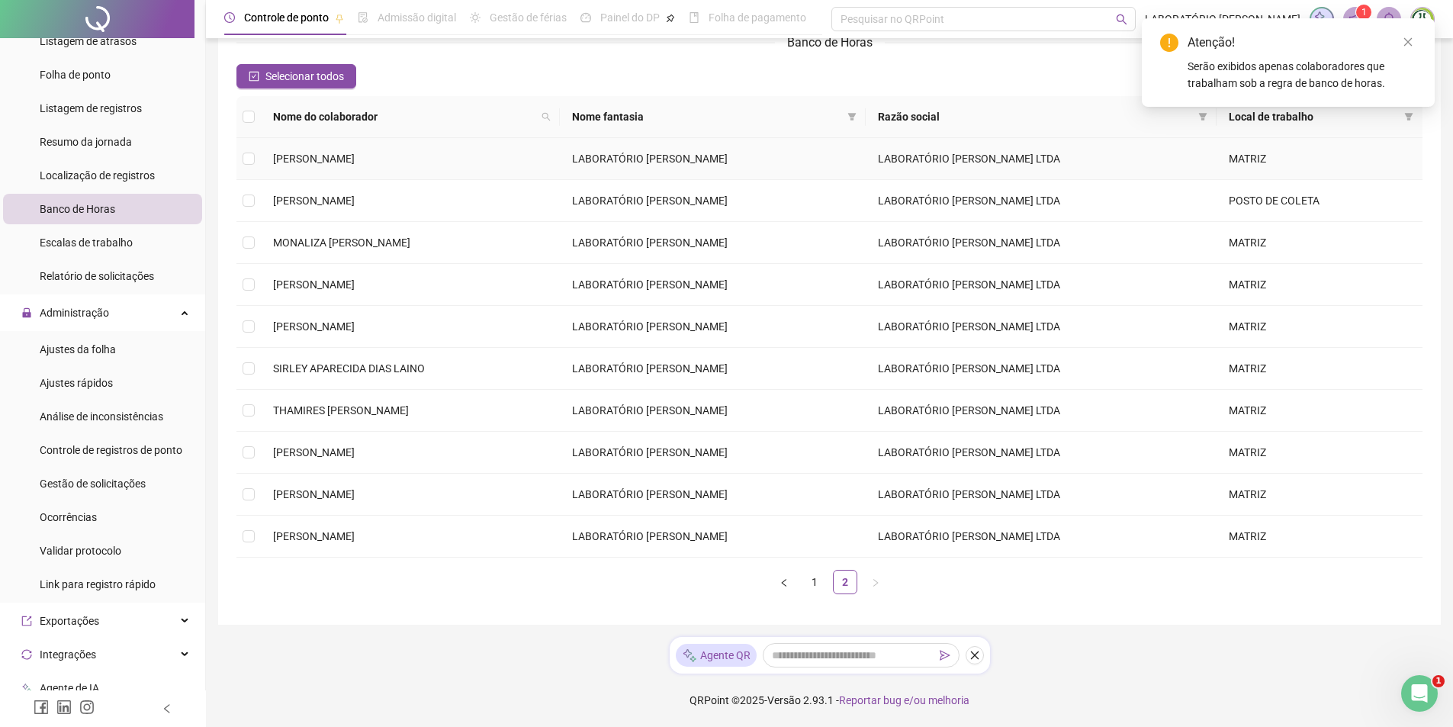
click at [1208, 151] on td "LABORATÓRIO [PERSON_NAME] LTDA" at bounding box center [1041, 159] width 351 height 42
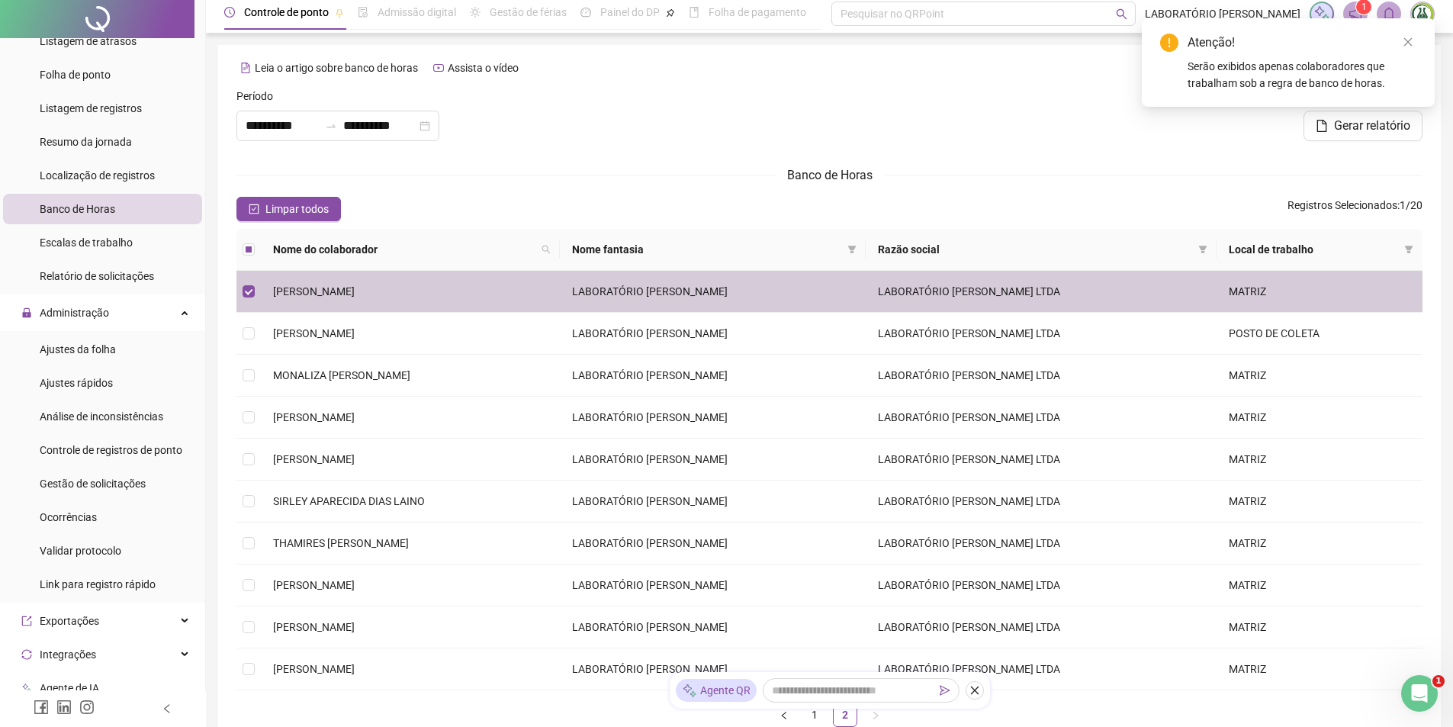
scroll to position [0, 0]
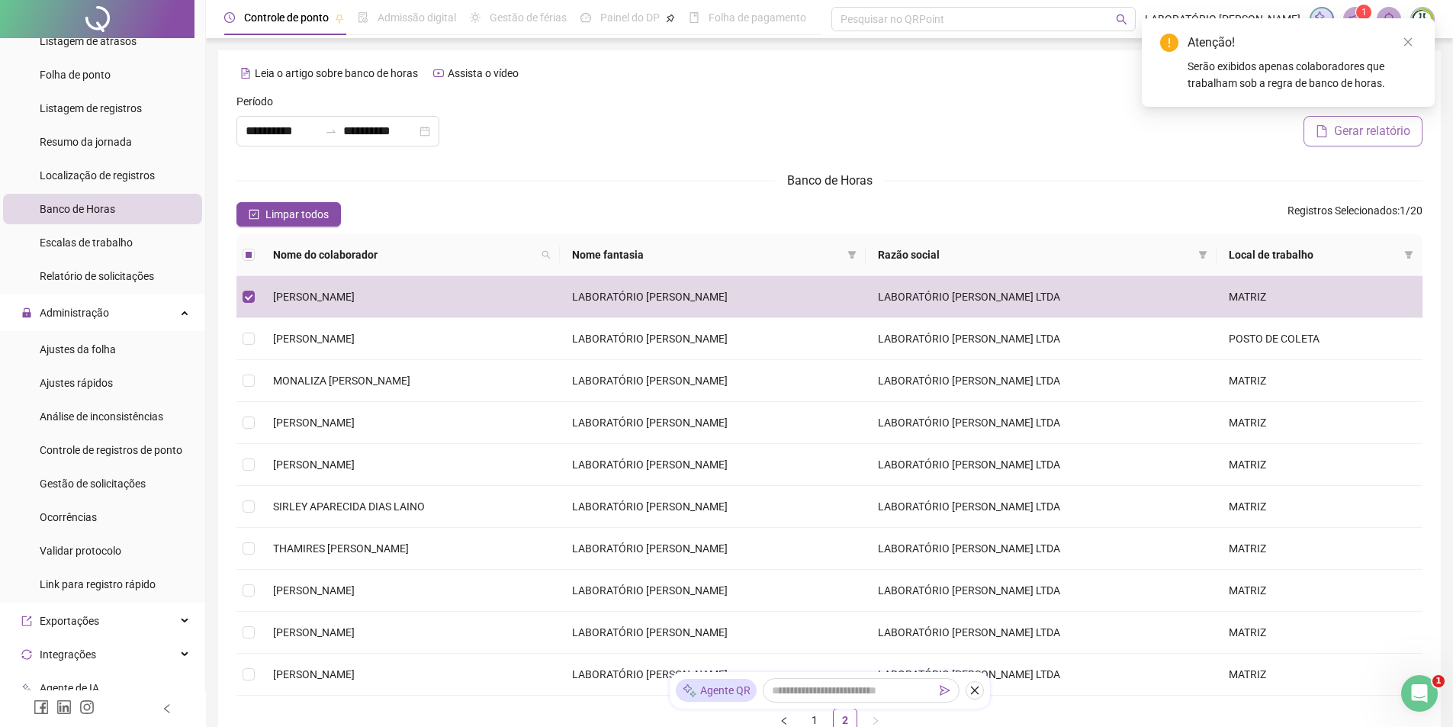
click at [1334, 133] on span "Gerar relatório" at bounding box center [1372, 131] width 76 height 18
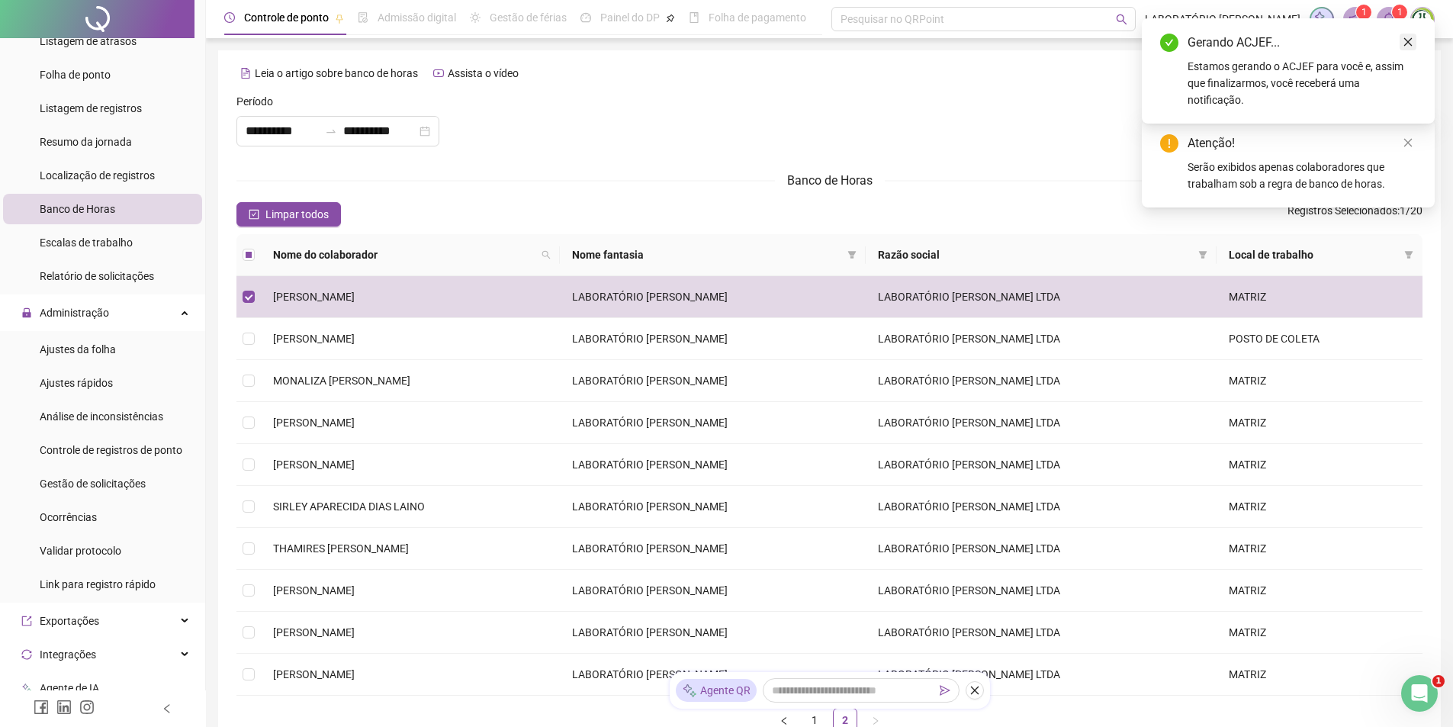
click at [1404, 46] on icon "close" at bounding box center [1408, 42] width 11 height 11
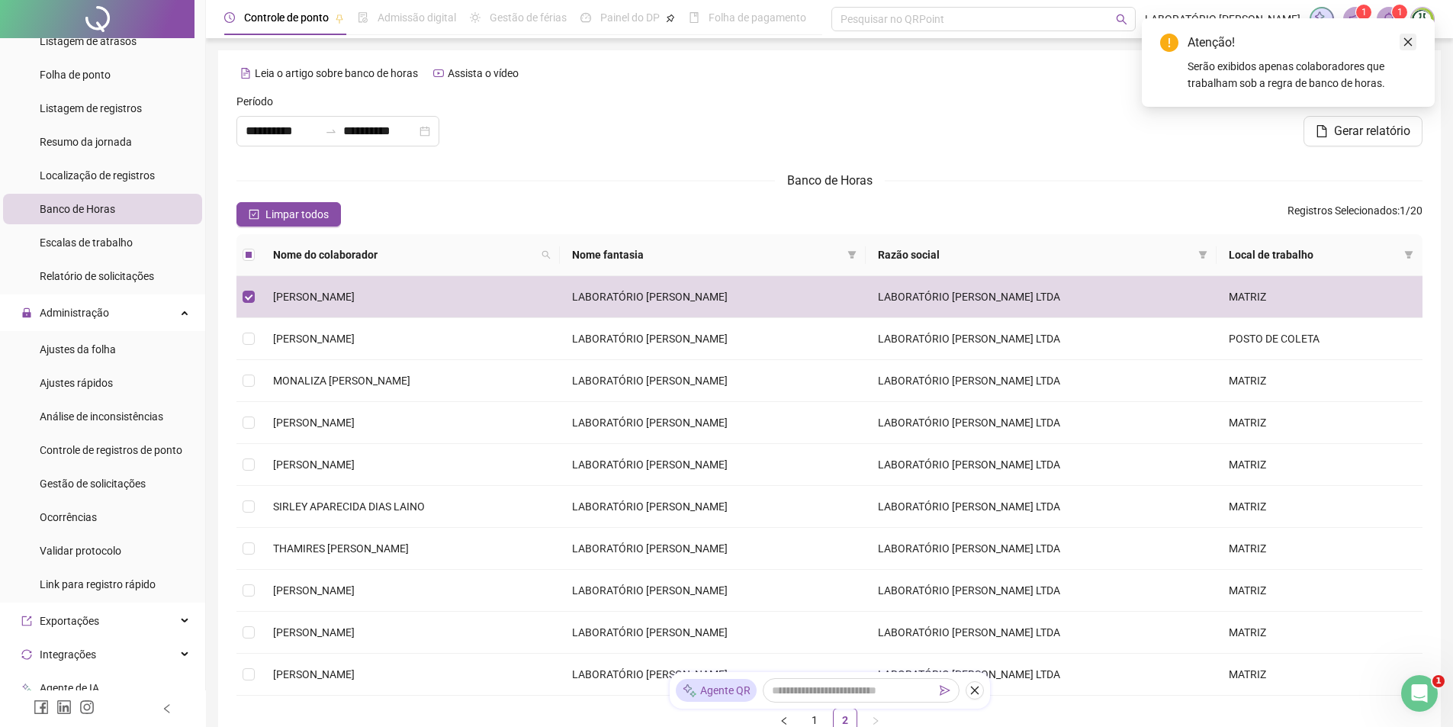
click at [1410, 43] on icon "close" at bounding box center [1408, 42] width 11 height 11
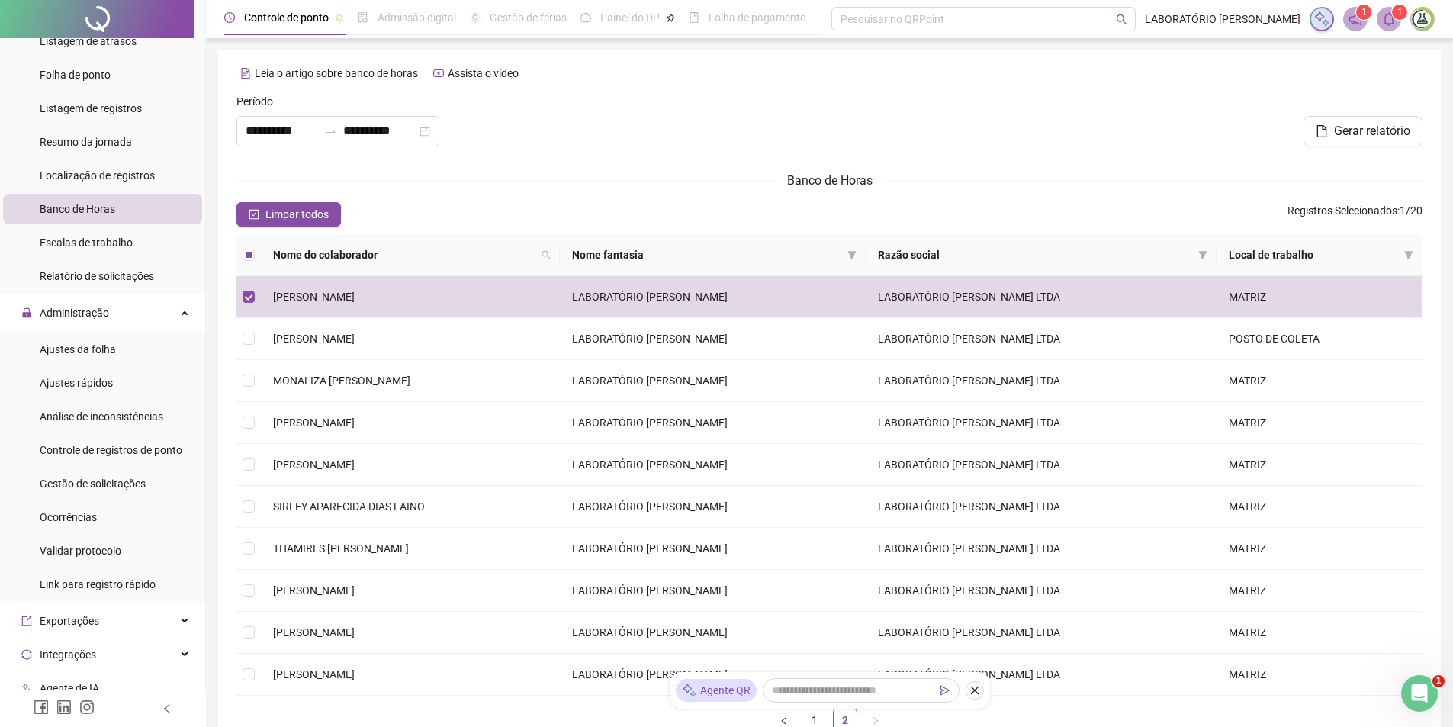
click at [1397, 24] on span at bounding box center [1389, 19] width 24 height 24
click at [1385, 27] on span at bounding box center [1389, 19] width 24 height 24
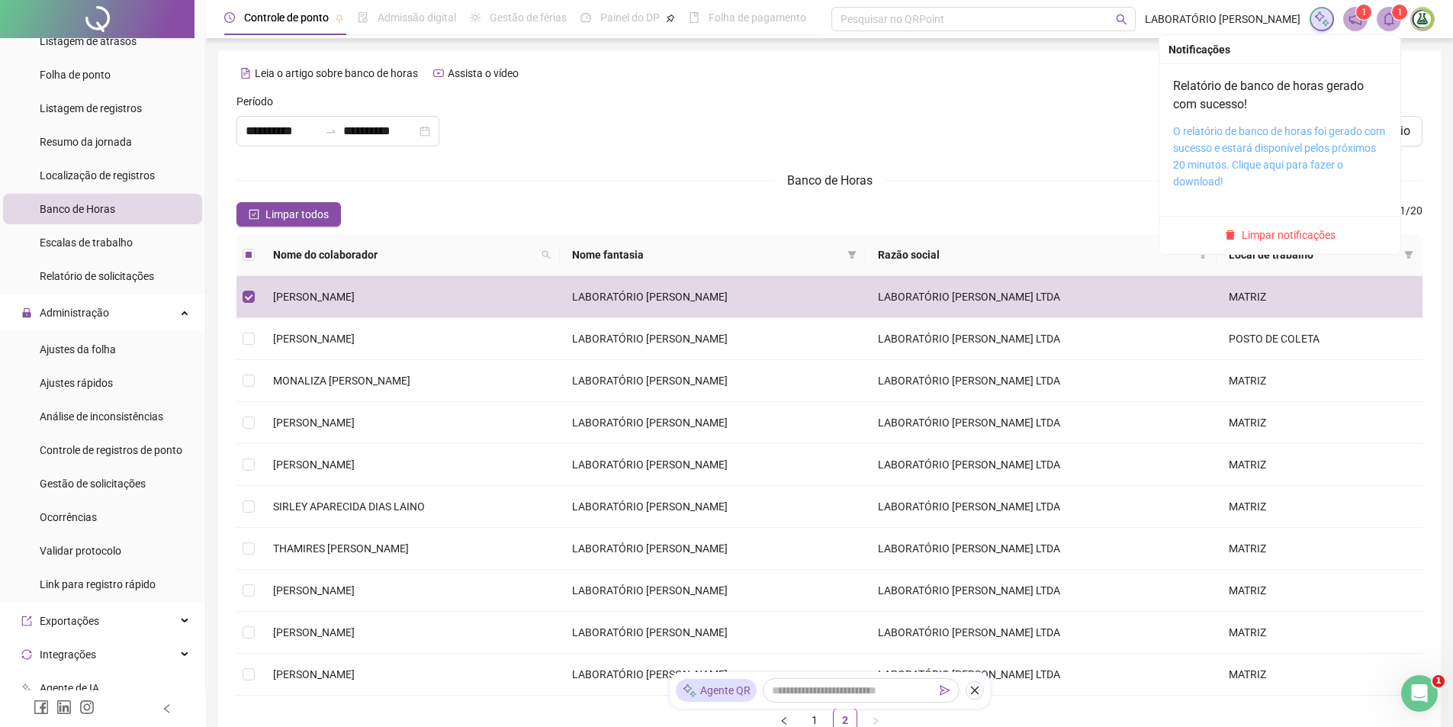
click at [1256, 147] on link "O relatório de banco de horas foi gerado com sucesso e estará disponível pelos …" at bounding box center [1279, 156] width 212 height 63
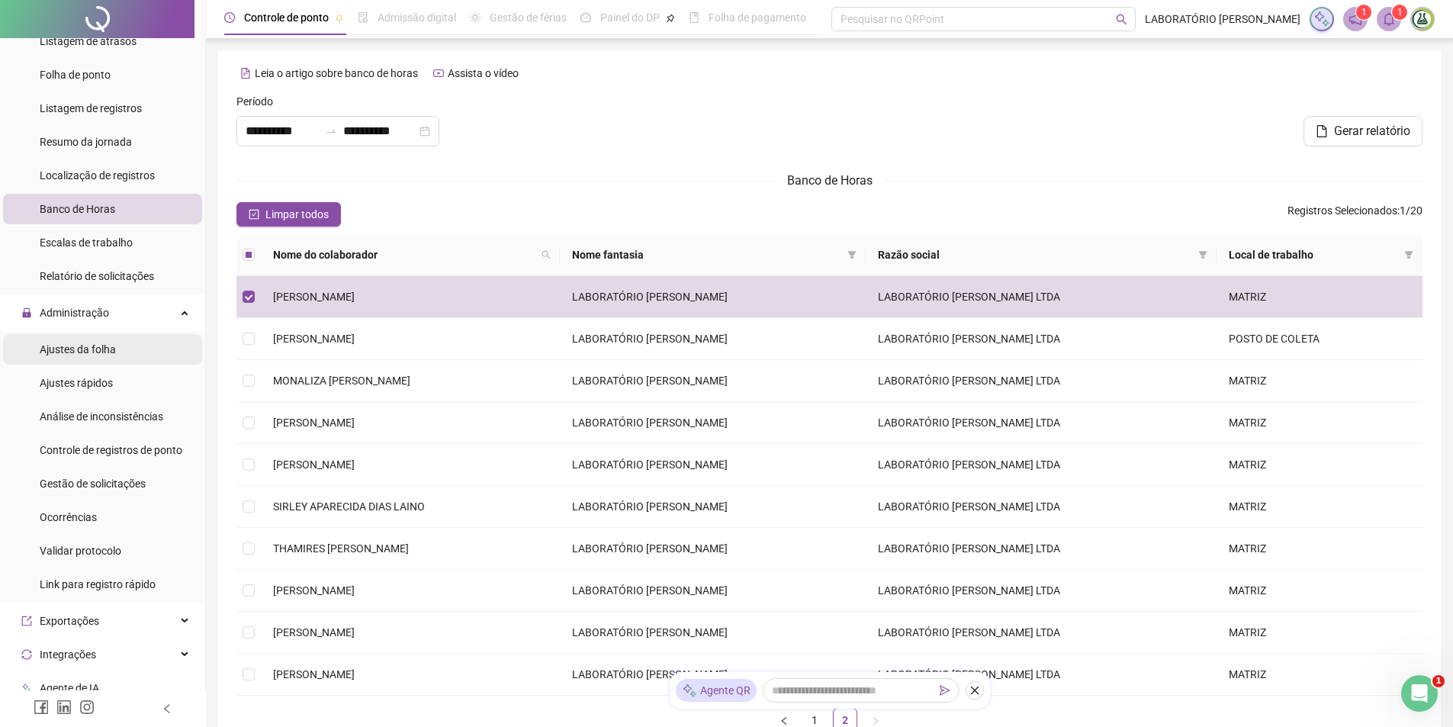
click at [79, 353] on span "Ajustes da folha" at bounding box center [78, 349] width 76 height 12
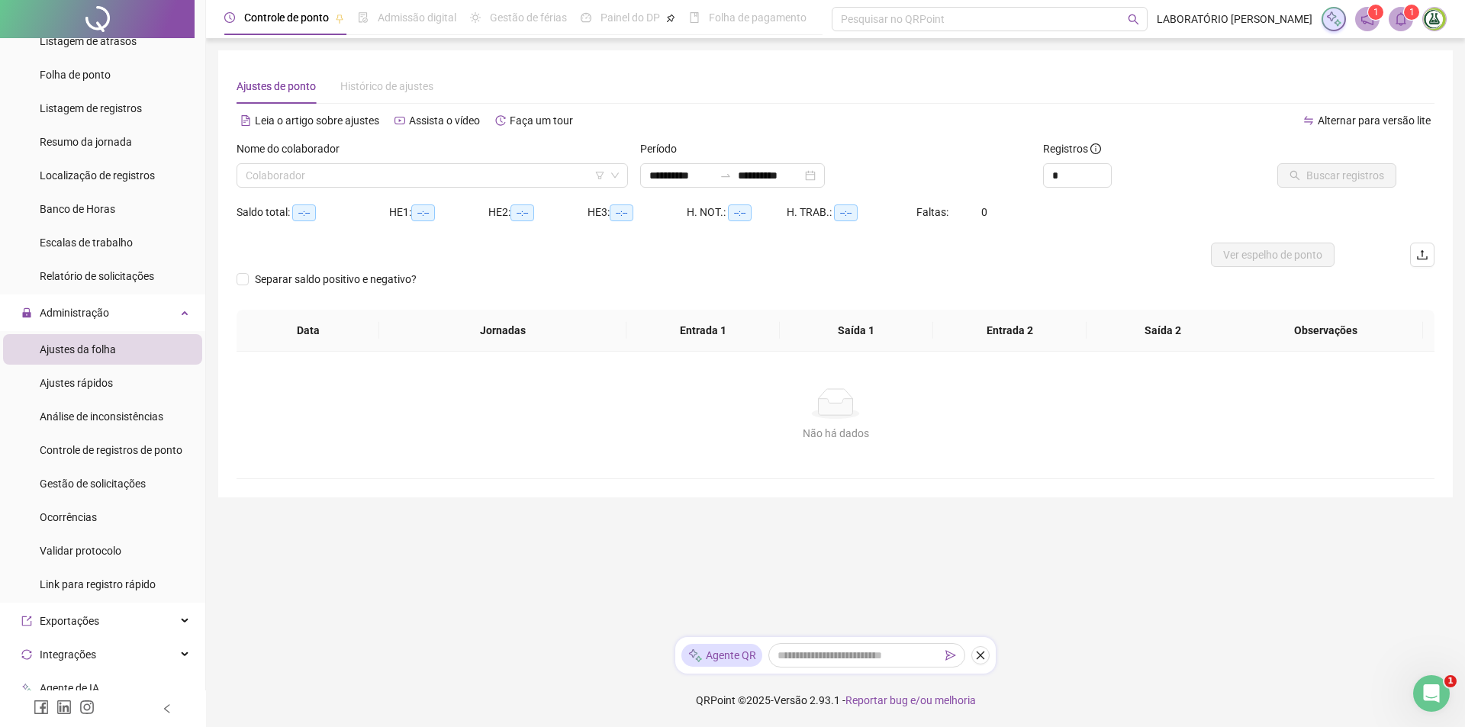
type input "**********"
click at [311, 172] on input "search" at bounding box center [425, 175] width 359 height 23
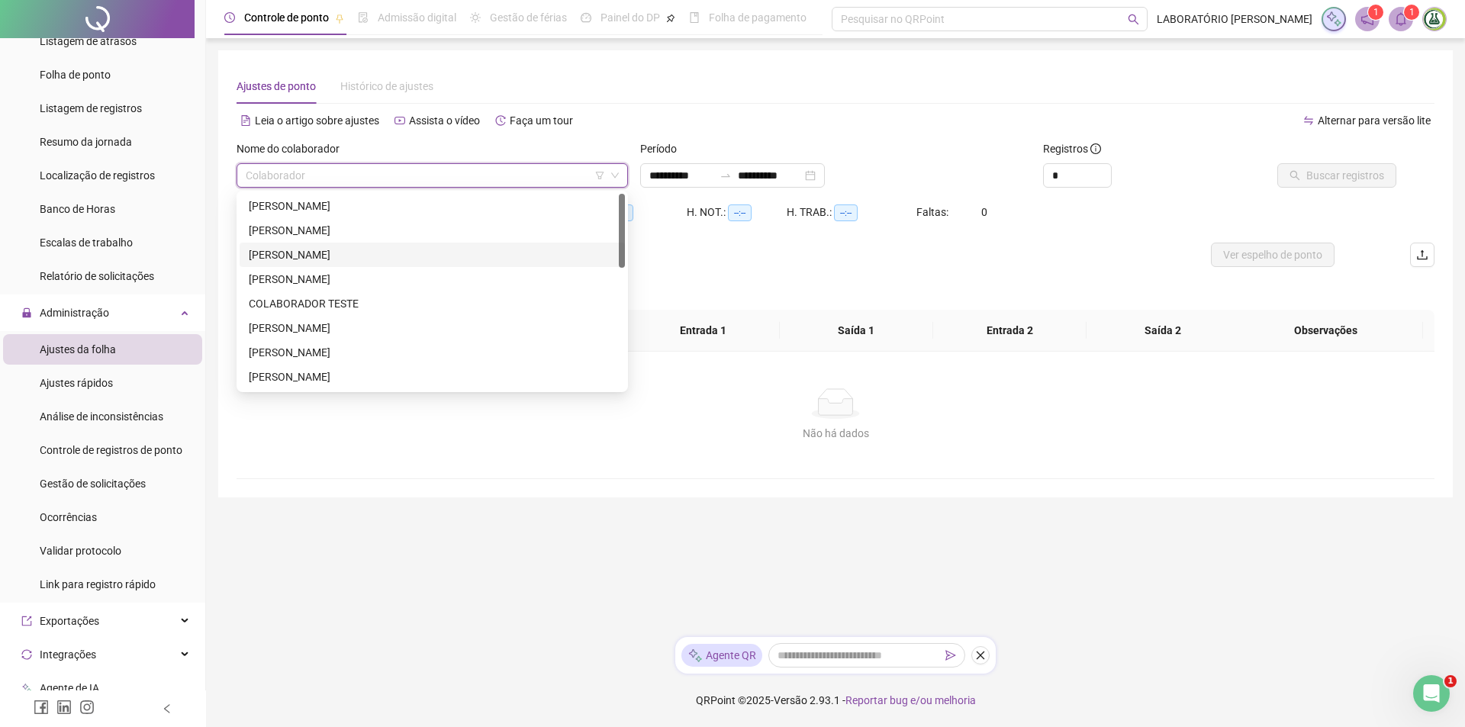
click at [301, 256] on div "[PERSON_NAME]" at bounding box center [432, 254] width 367 height 17
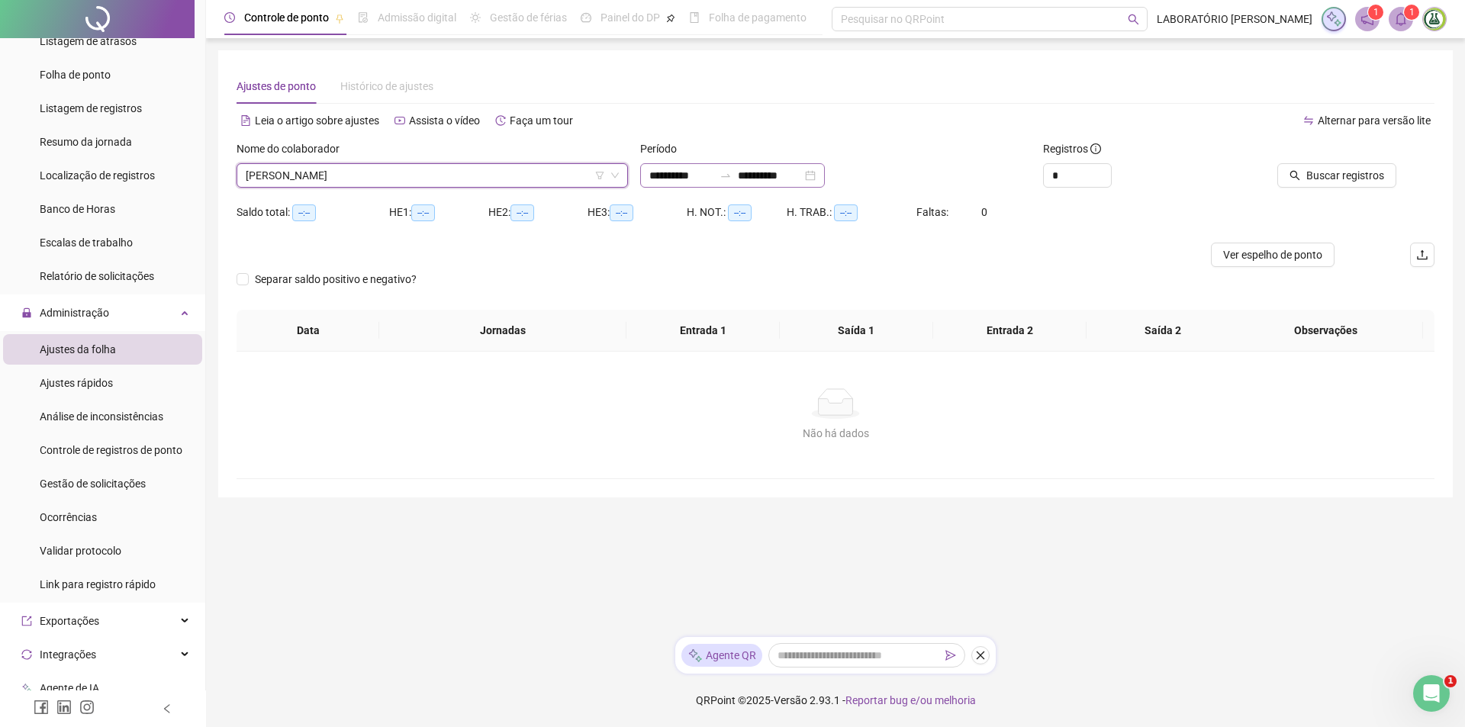
click at [825, 174] on div "**********" at bounding box center [732, 175] width 185 height 24
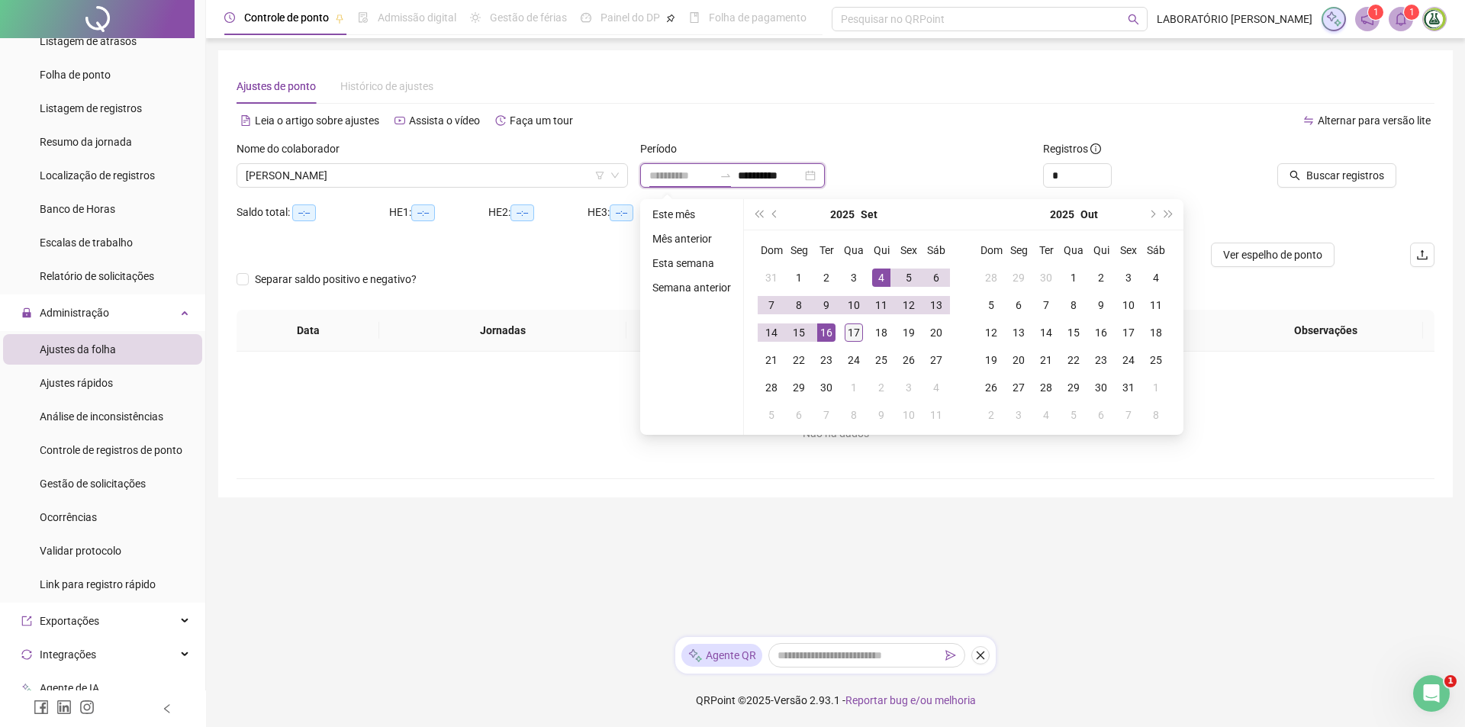
type input "**********"
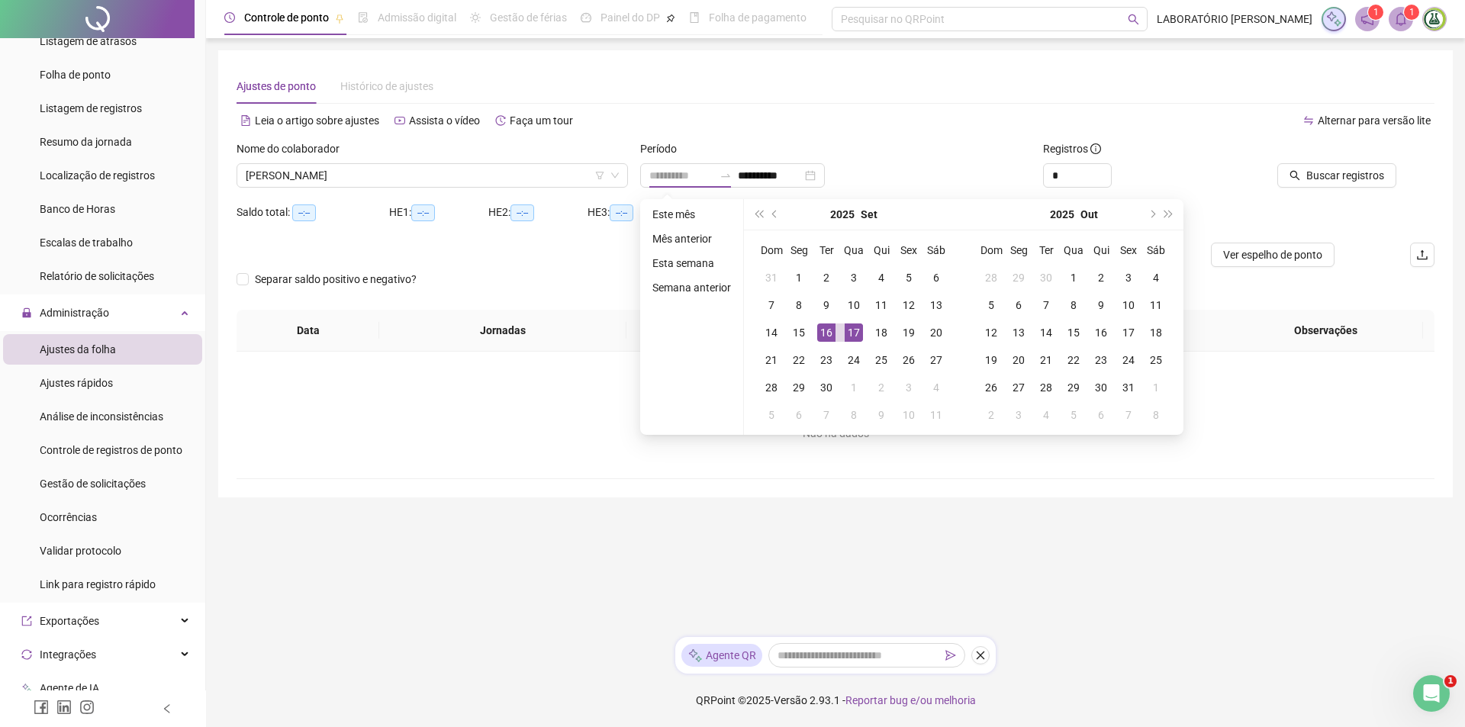
click at [854, 342] on td "17" at bounding box center [853, 332] width 27 height 27
type input "**********"
click at [1335, 183] on span "Buscar registros" at bounding box center [1345, 175] width 78 height 17
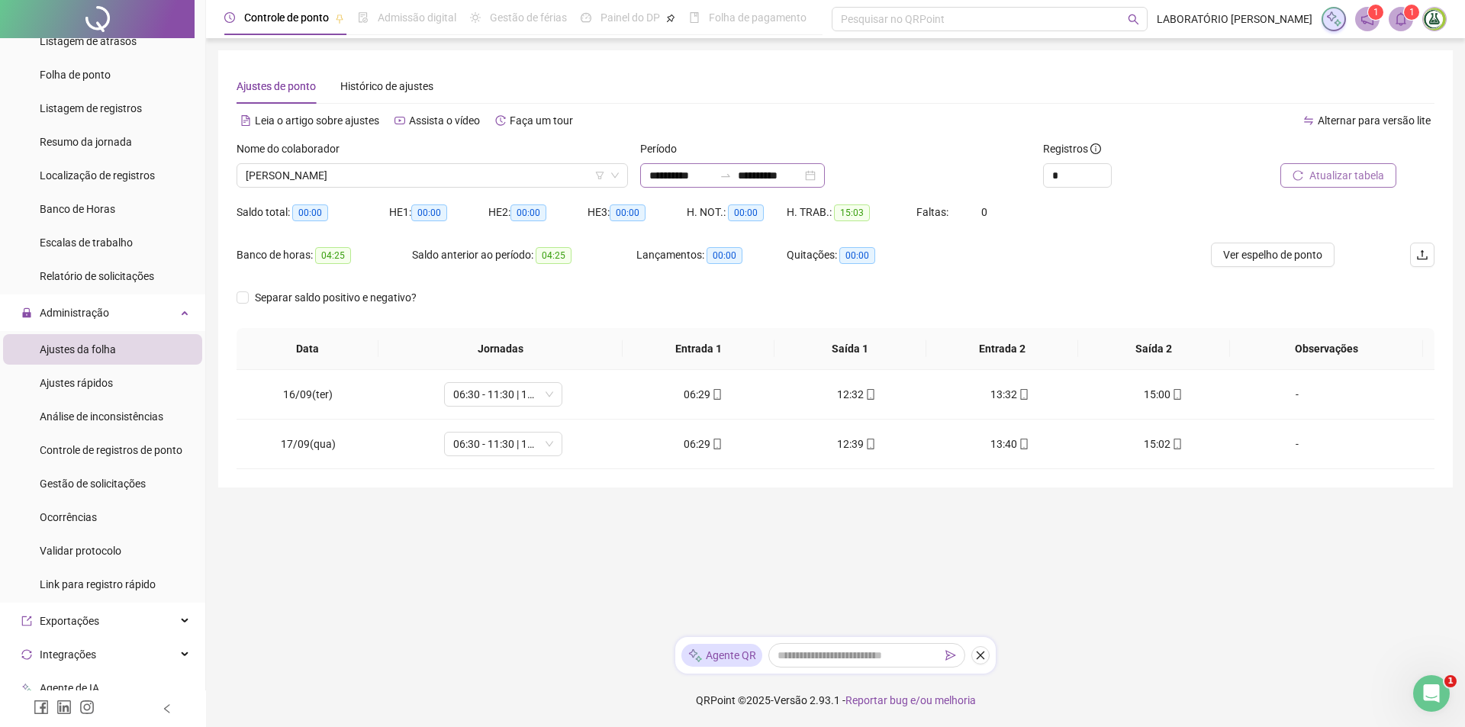
click at [825, 180] on div "**********" at bounding box center [732, 175] width 185 height 24
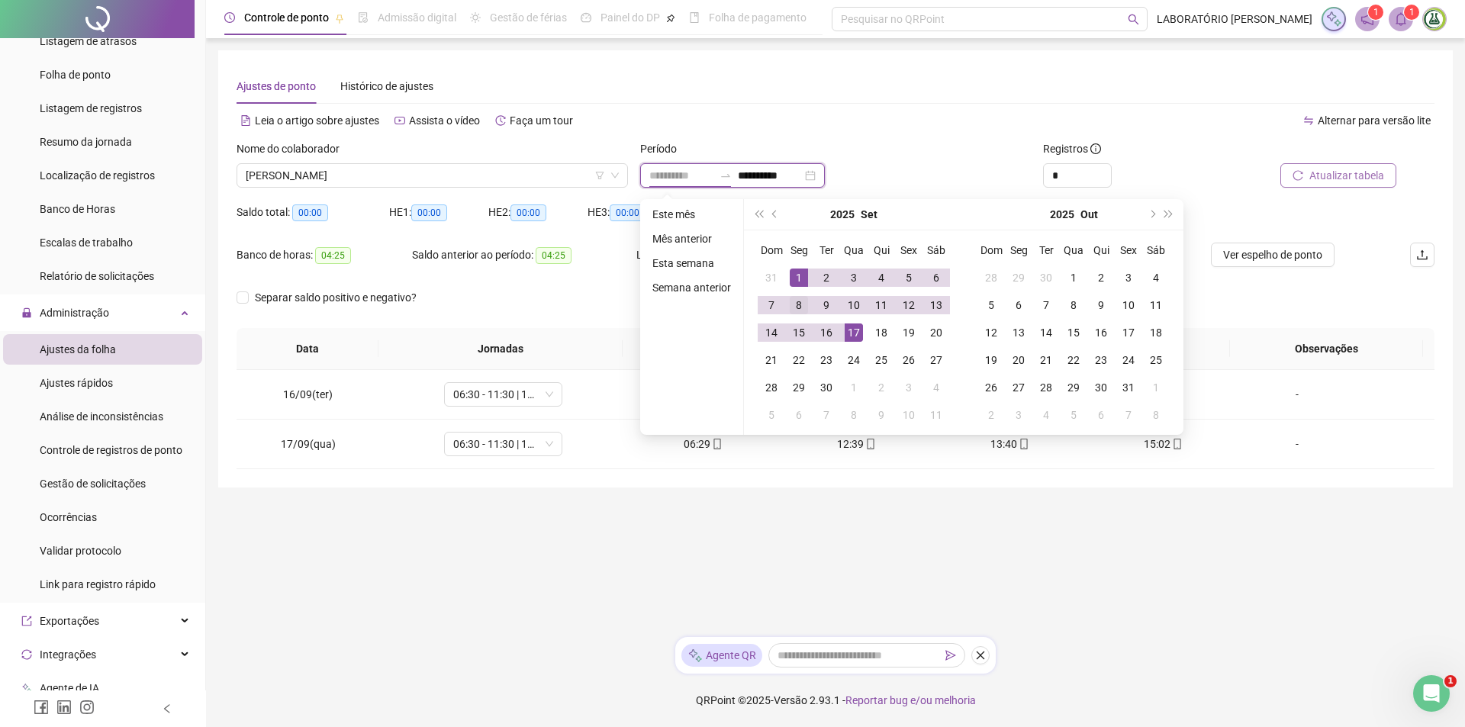
type input "**********"
click at [798, 307] on div "8" at bounding box center [799, 305] width 18 height 18
type input "**********"
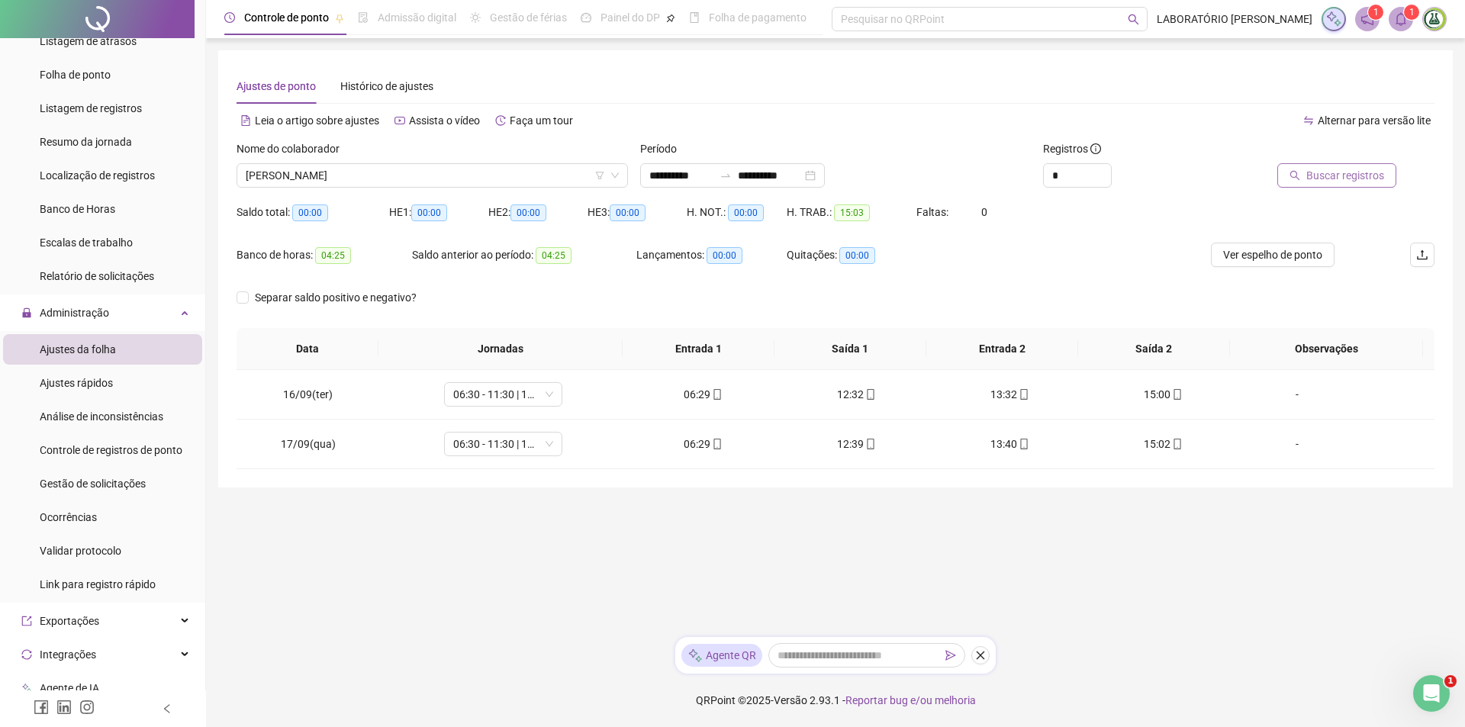
click at [1355, 181] on span "Buscar registros" at bounding box center [1345, 175] width 78 height 17
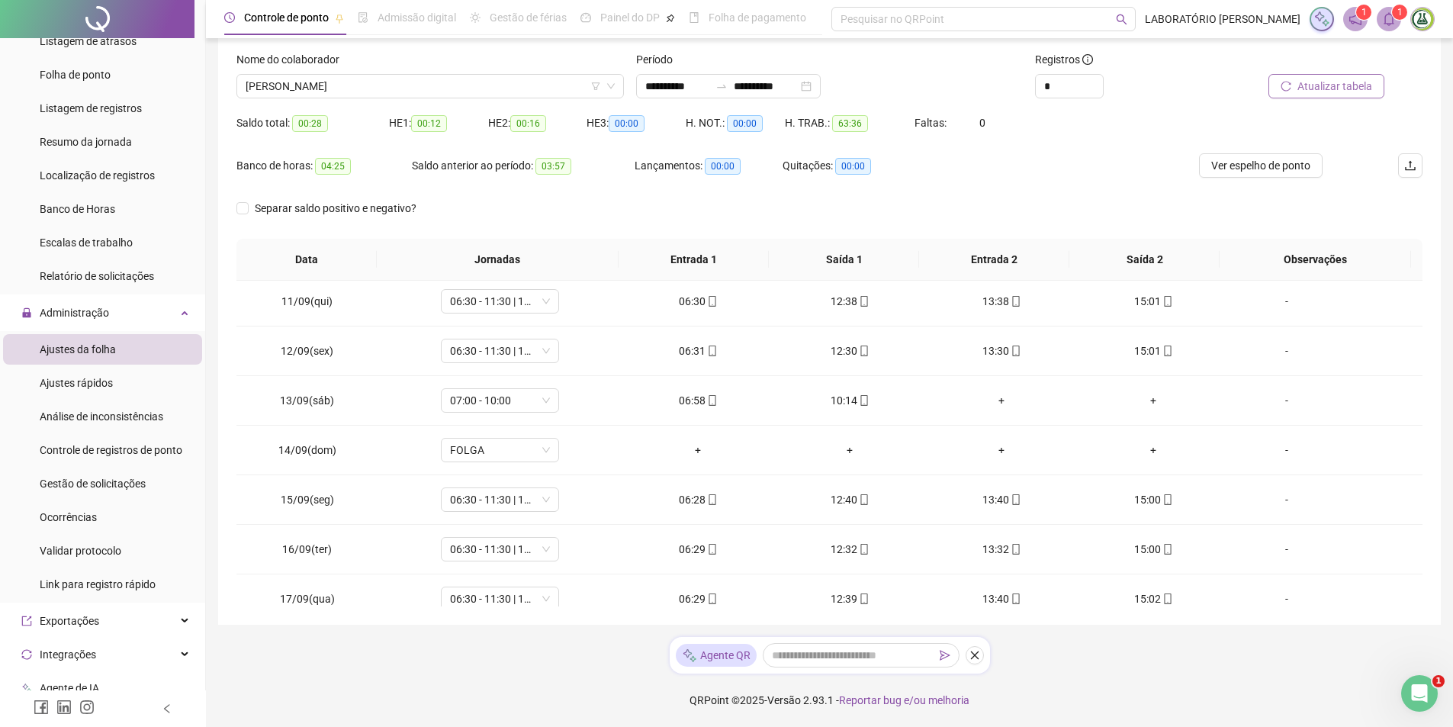
scroll to position [170, 0]
